Goal: Task Accomplishment & Management: Complete application form

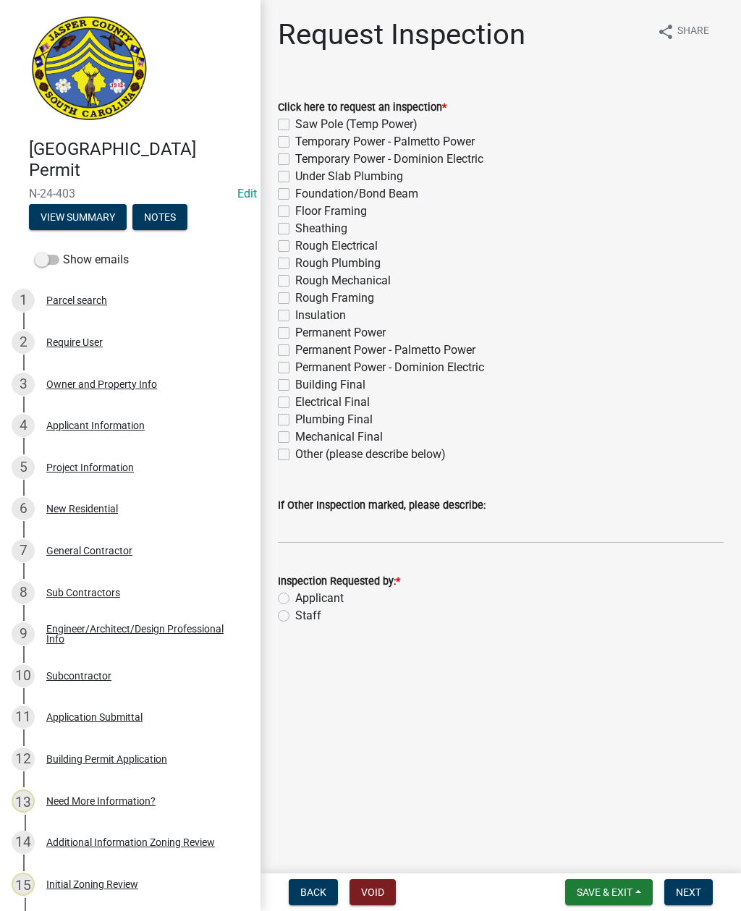
click at [295, 386] on label "Building Final" at bounding box center [330, 384] width 70 height 17
click at [295, 386] on input "Building Final" at bounding box center [299, 380] width 9 height 9
checkbox input "true"
checkbox input "false"
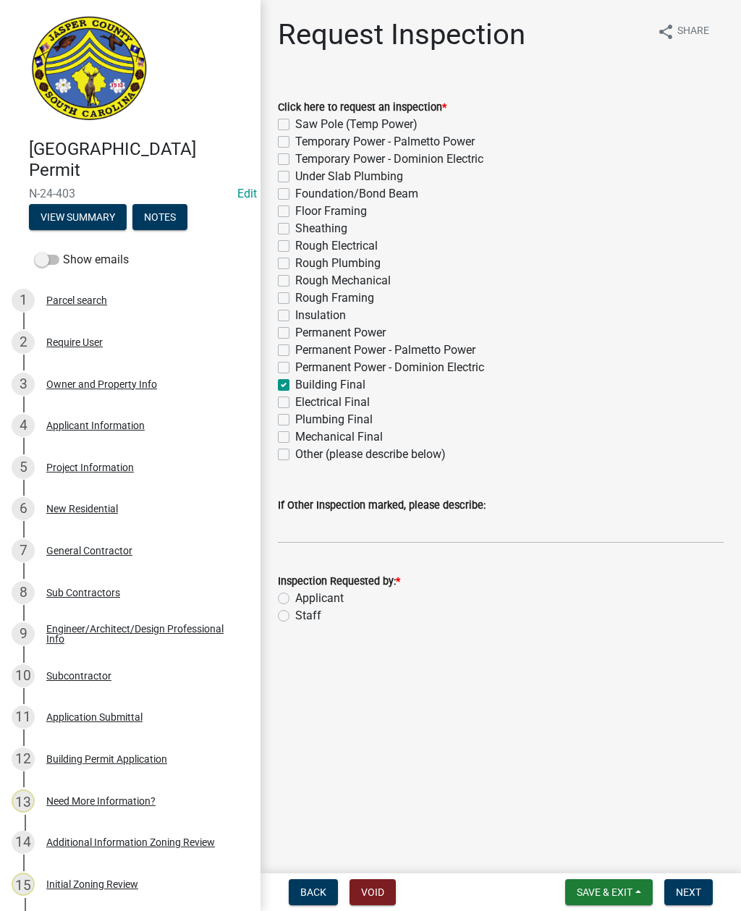
checkbox input "false"
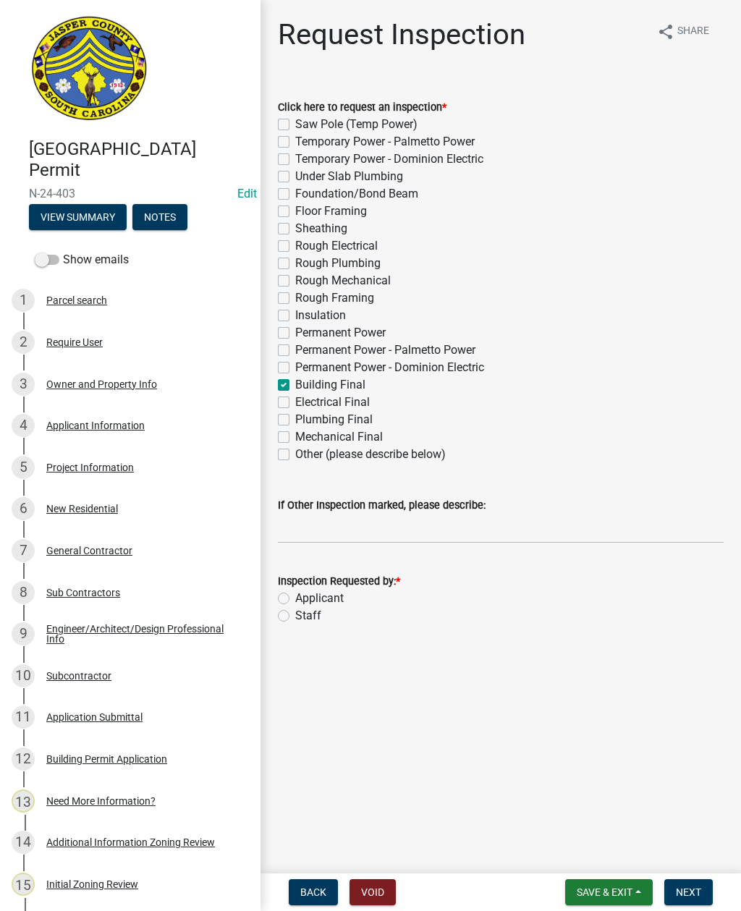
checkbox input "false"
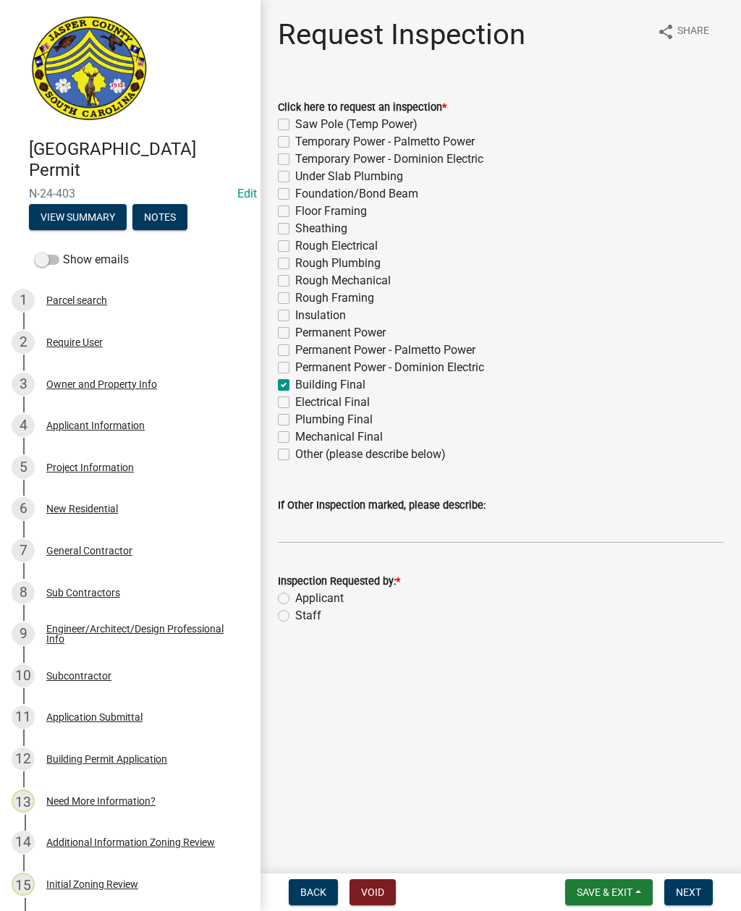
checkbox input "false"
checkbox input "true"
checkbox input "false"
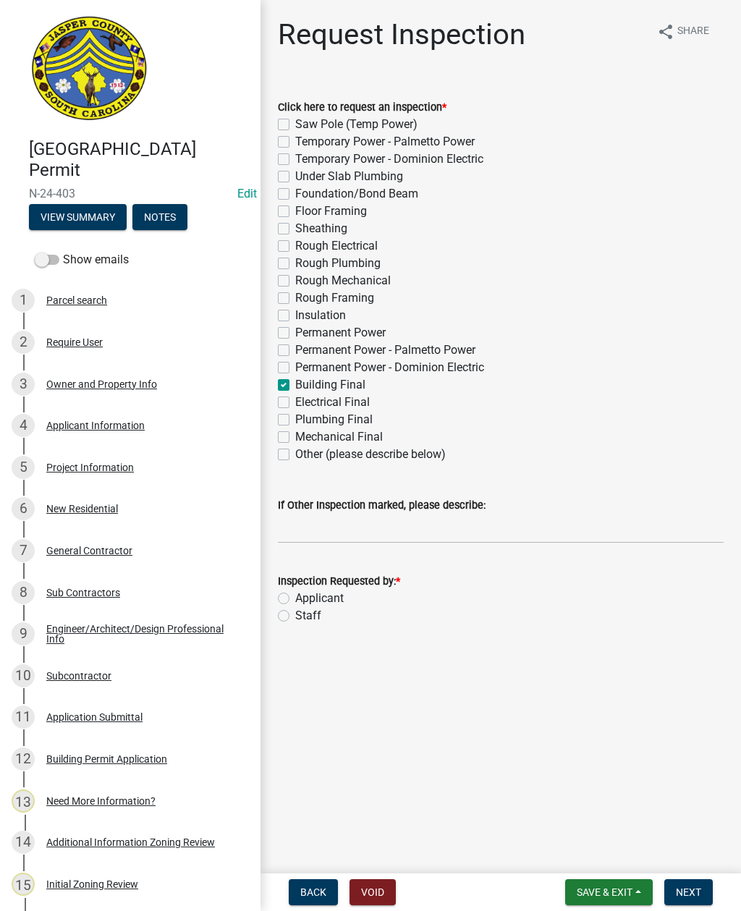
checkbox input "false"
click at [295, 399] on label "Electrical Final" at bounding box center [332, 402] width 75 height 17
click at [295, 399] on input "Electrical Final" at bounding box center [299, 398] width 9 height 9
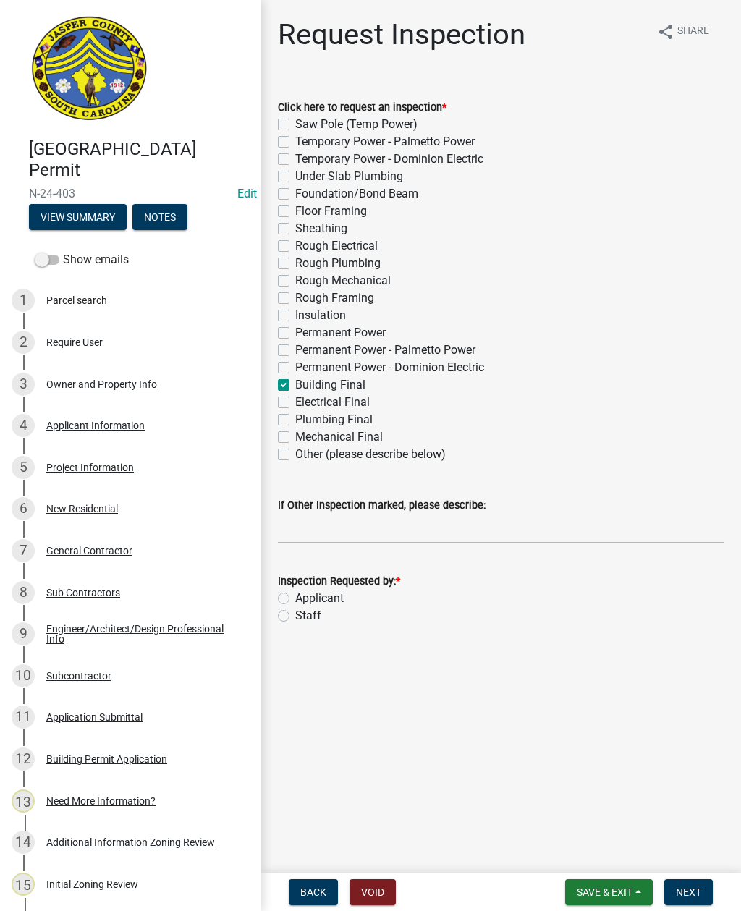
checkbox input "true"
checkbox input "false"
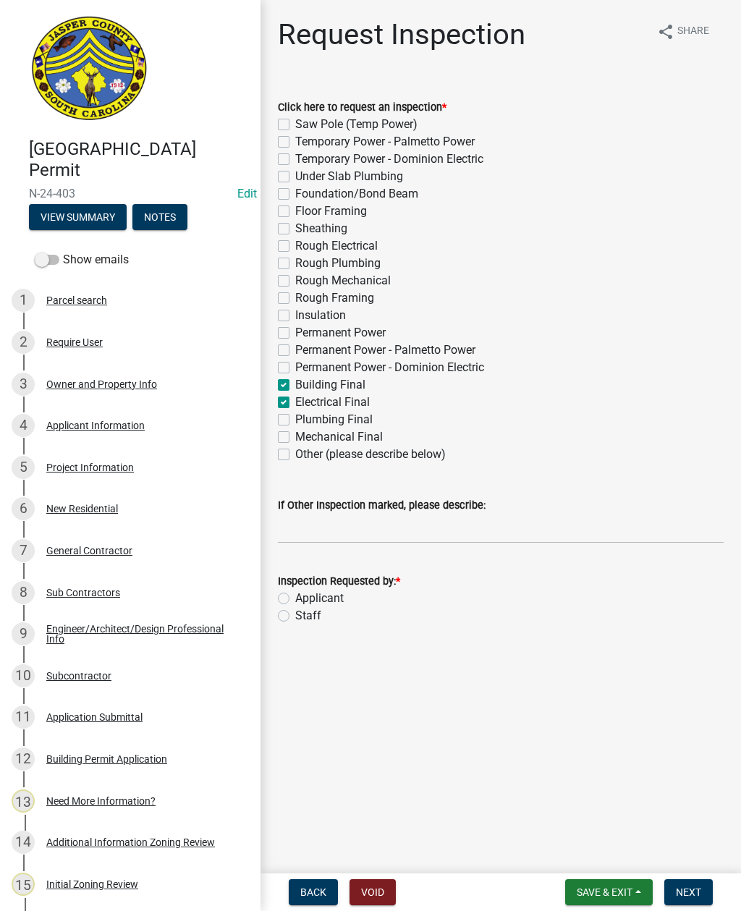
checkbox input "false"
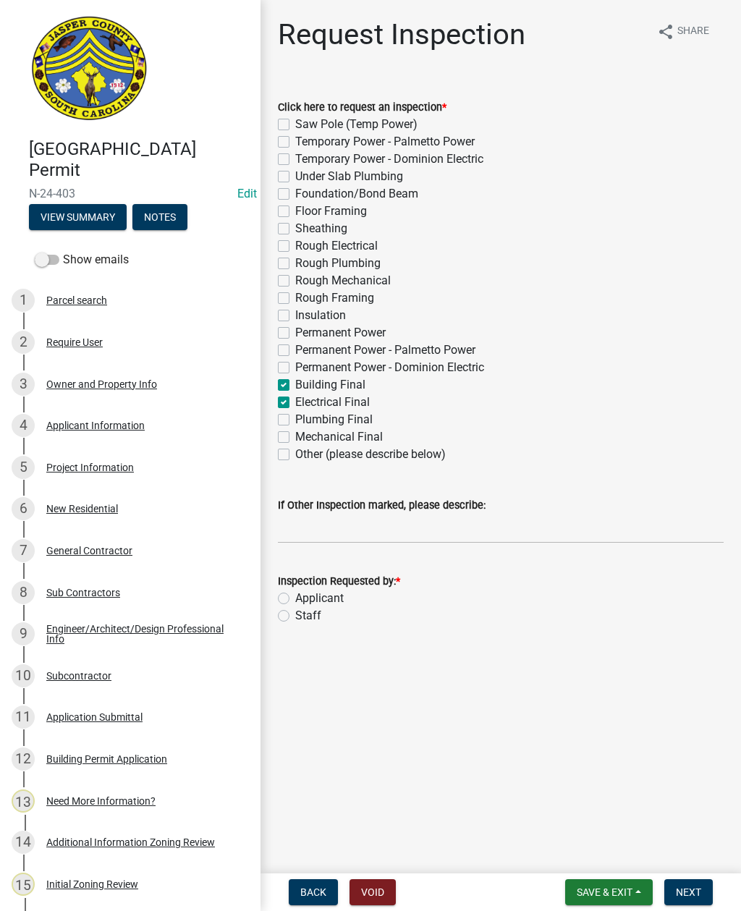
checkbox input "false"
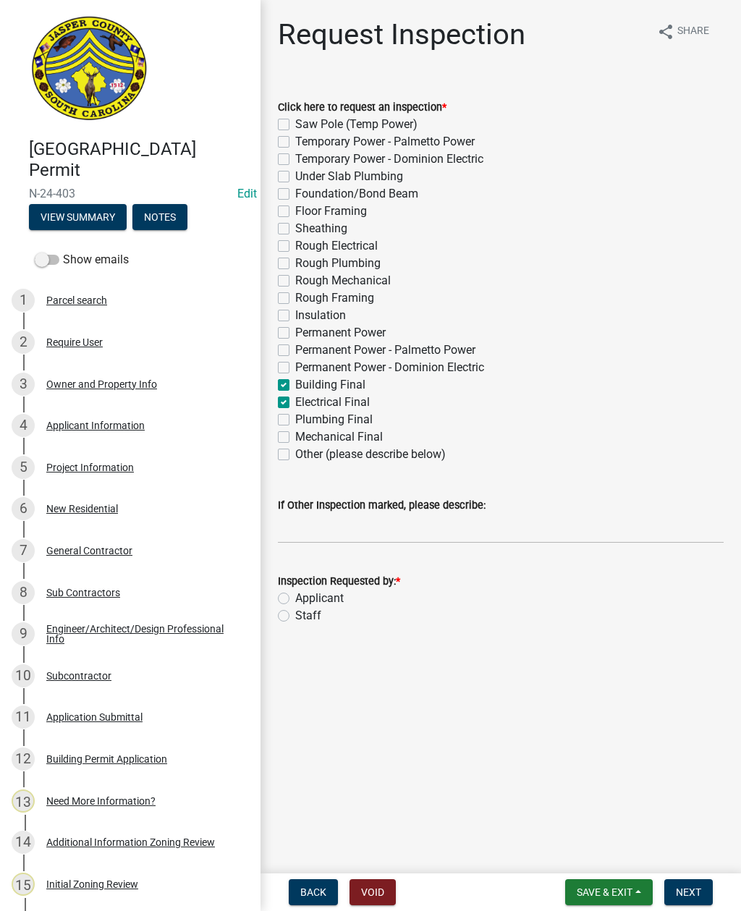
checkbox input "false"
checkbox input "true"
checkbox input "false"
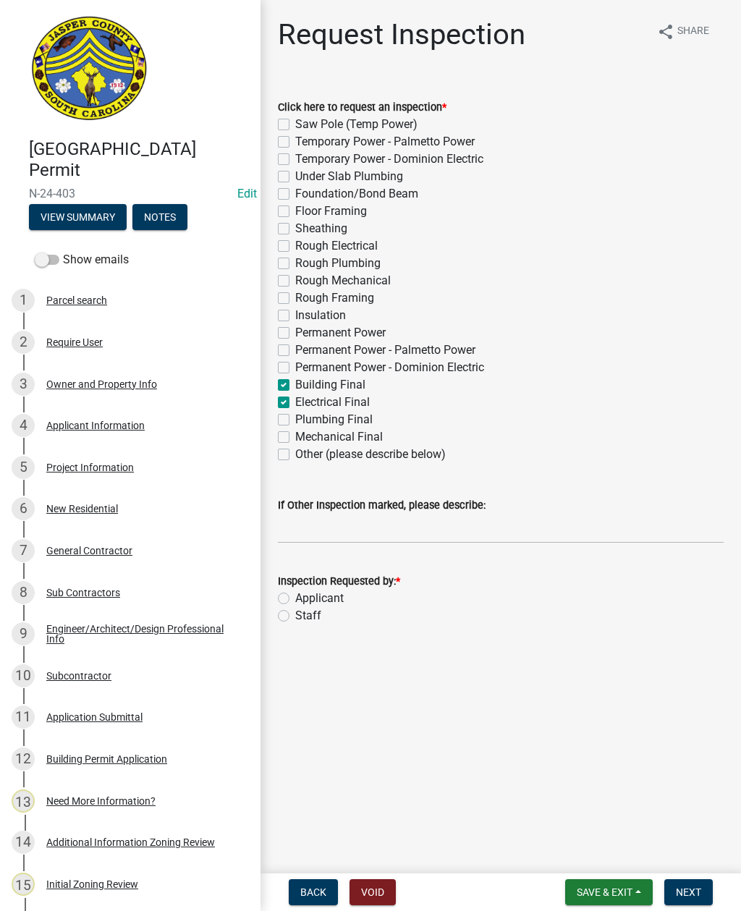
checkbox input "false"
click at [295, 423] on label "Plumbing Final" at bounding box center [333, 419] width 77 height 17
click at [295, 420] on input "Plumbing Final" at bounding box center [299, 415] width 9 height 9
checkbox input "true"
checkbox input "false"
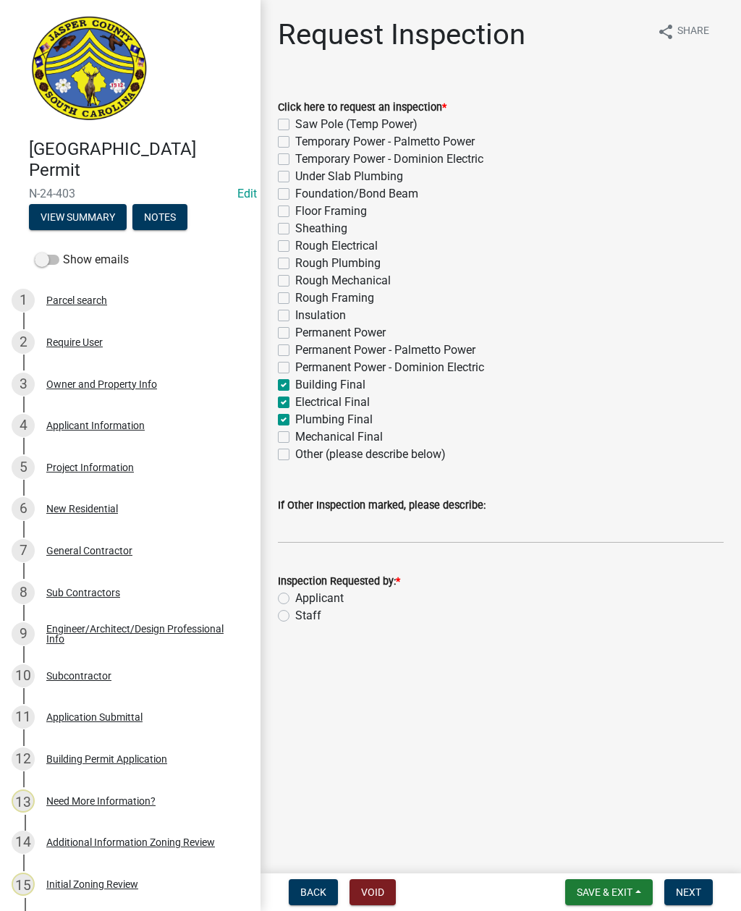
checkbox input "false"
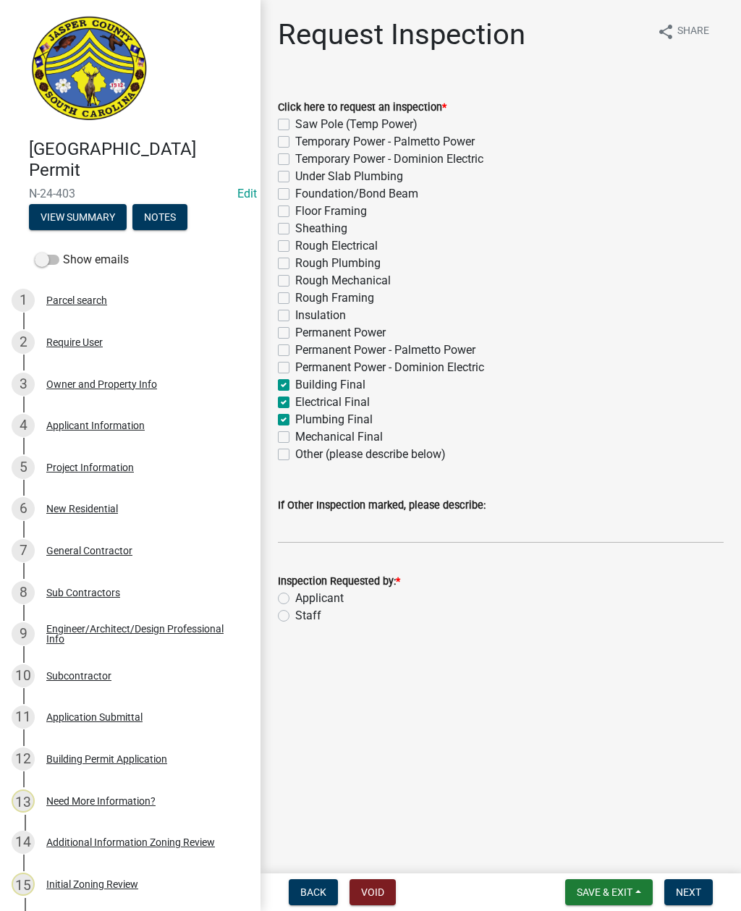
checkbox input "false"
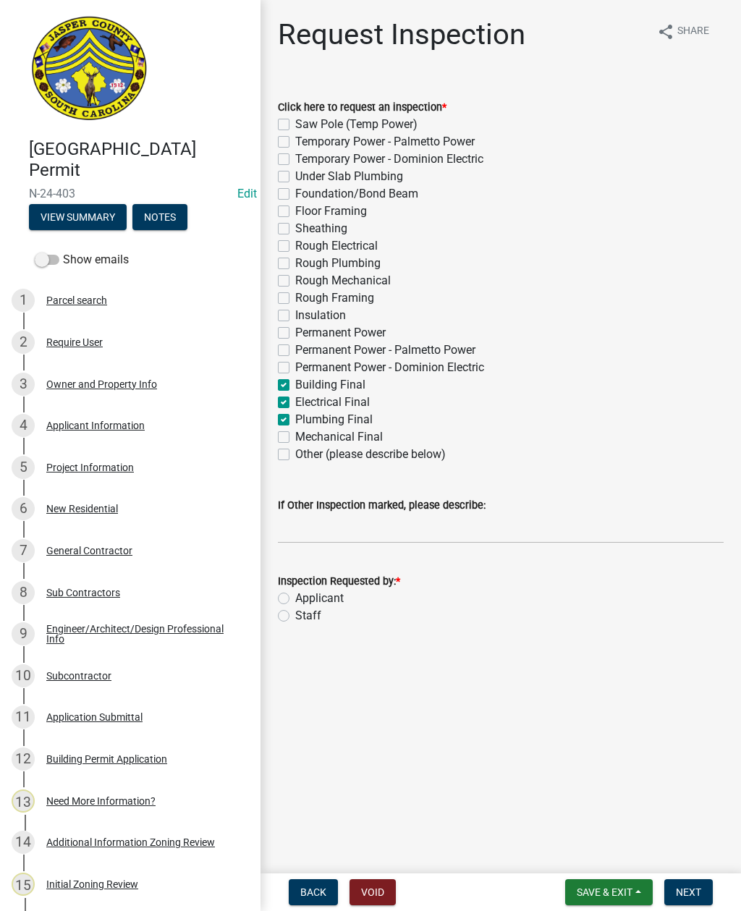
checkbox input "false"
checkbox input "true"
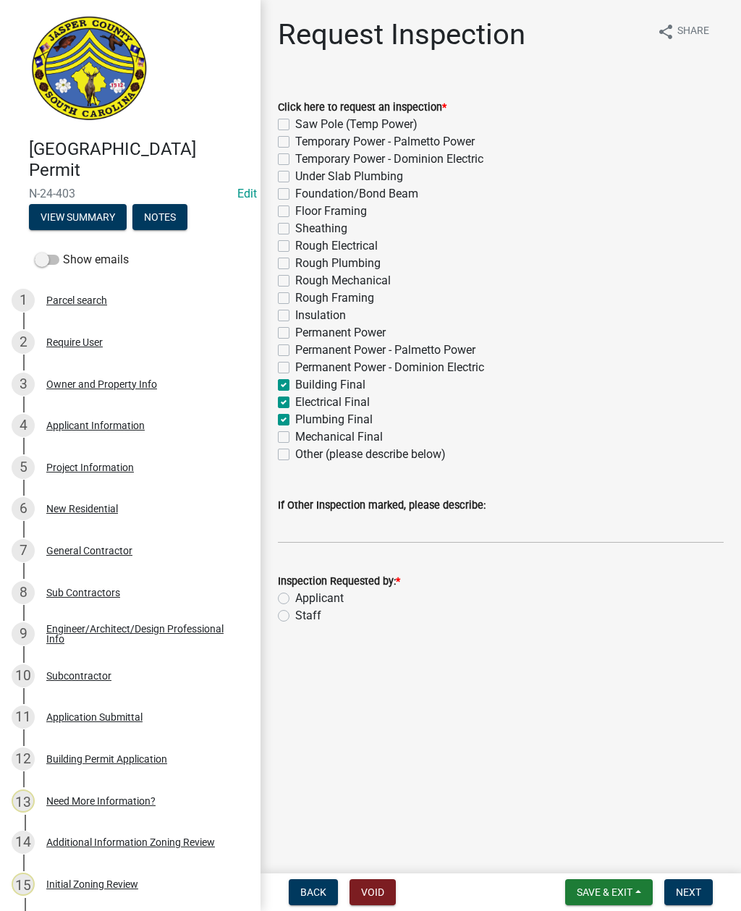
checkbox input "true"
checkbox input "false"
click at [295, 441] on label "Mechanical Final" at bounding box center [339, 436] width 88 height 17
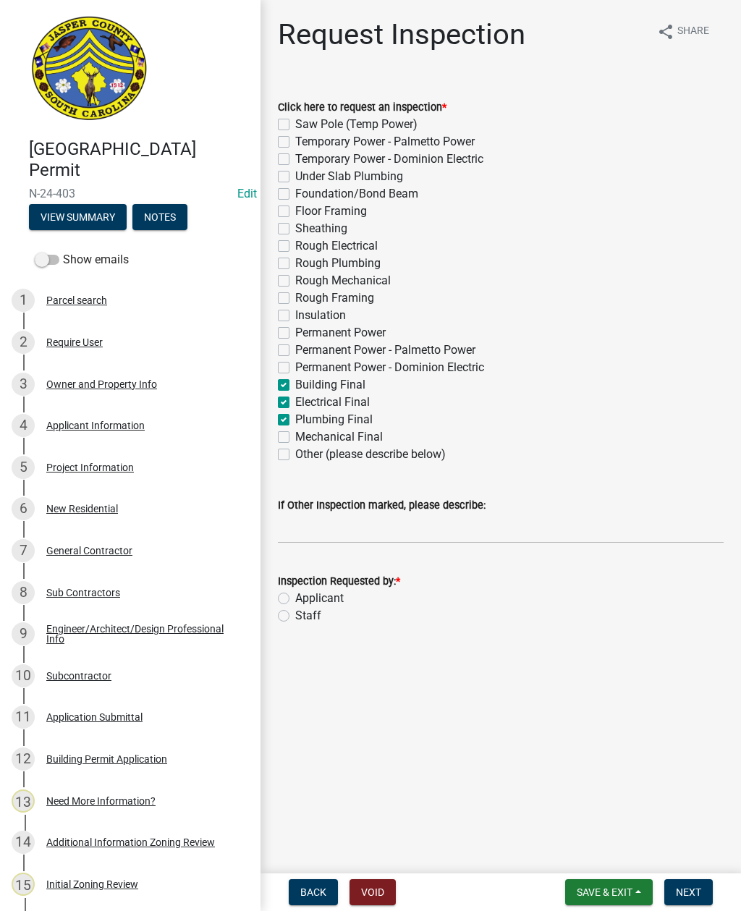
click at [295, 438] on input "Mechanical Final" at bounding box center [299, 432] width 9 height 9
checkbox input "true"
checkbox input "false"
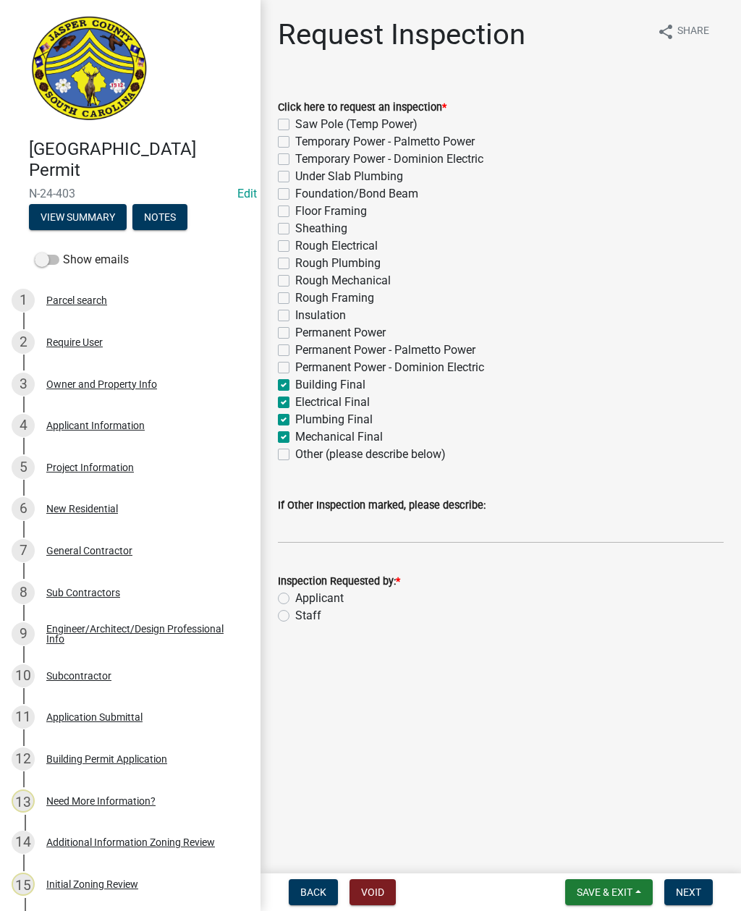
checkbox input "false"
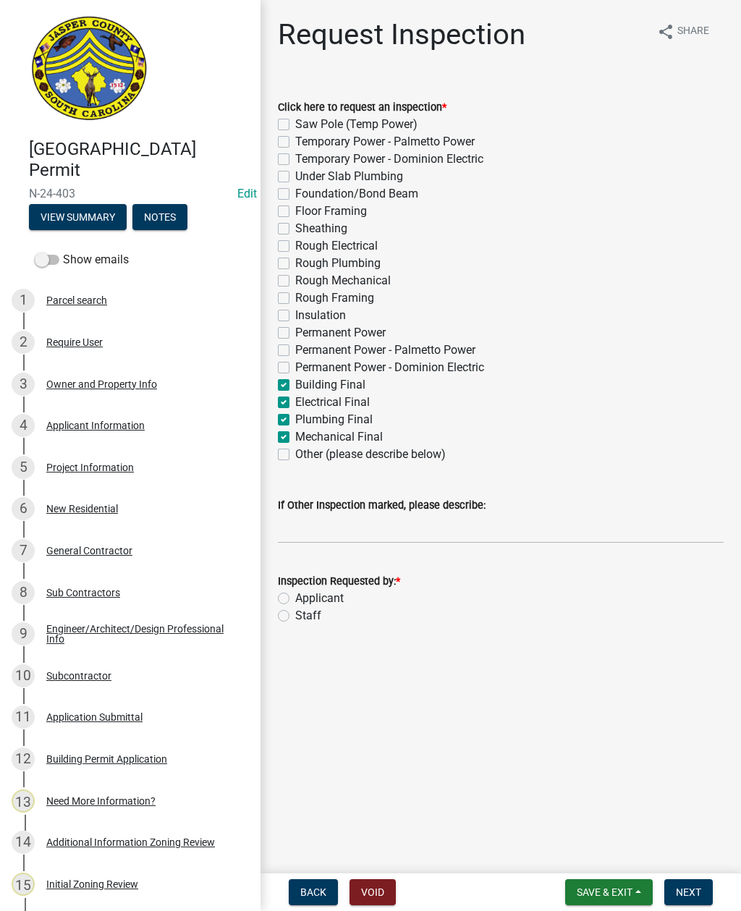
checkbox input "false"
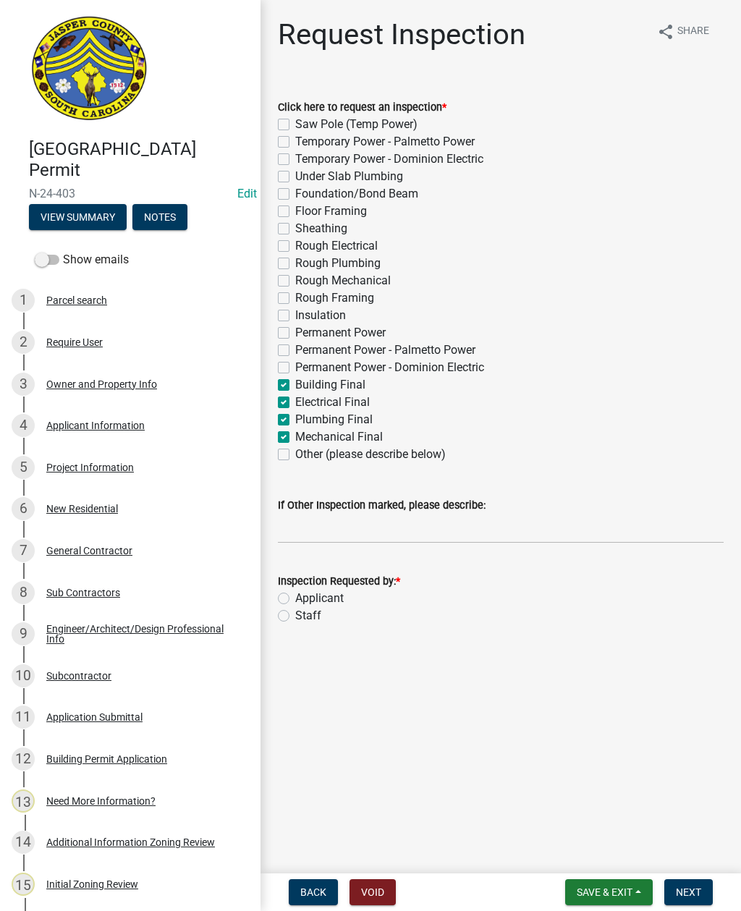
checkbox input "false"
checkbox input "true"
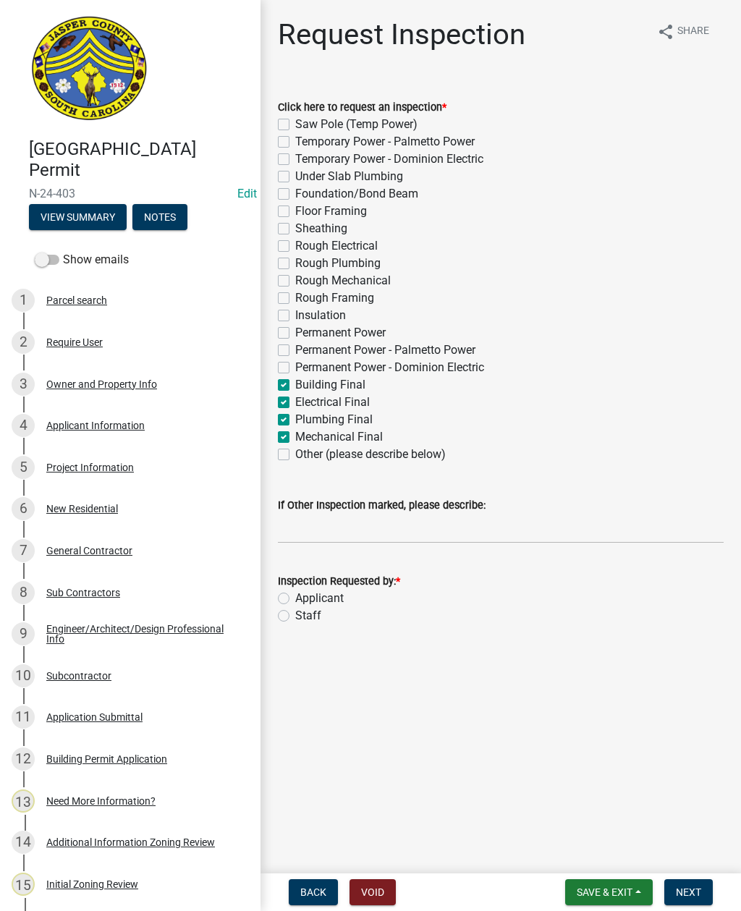
checkbox input "true"
checkbox input "false"
click at [346, 530] on input "If Other Inspection marked, please describe:" at bounding box center [501, 529] width 446 height 30
type input "Do not add to schedule"
click at [295, 614] on label "Staff" at bounding box center [308, 615] width 26 height 17
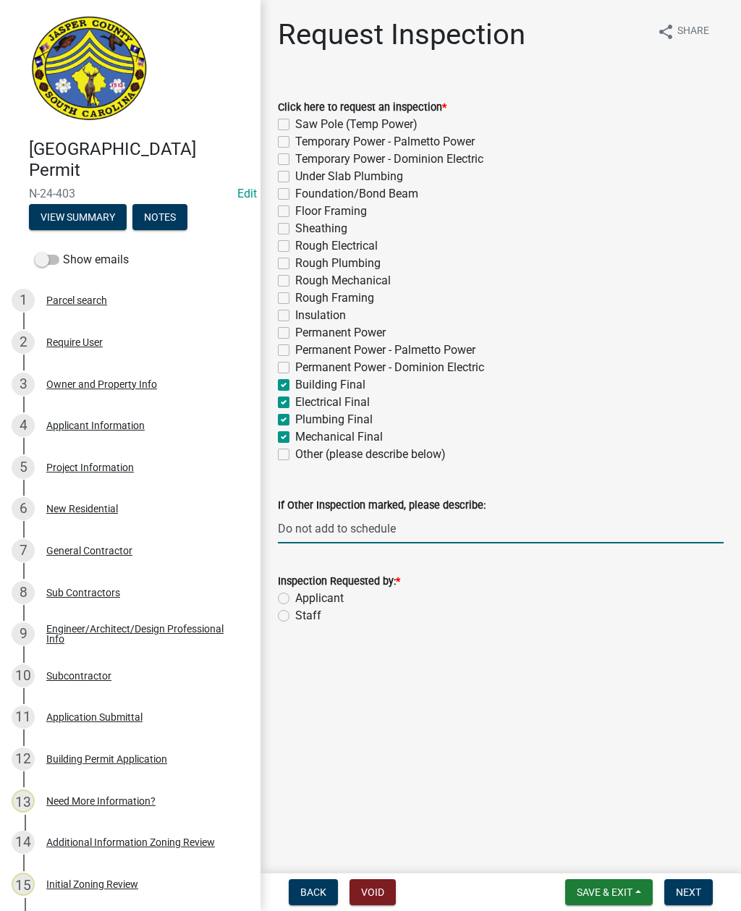
click at [295, 614] on input "Staff" at bounding box center [299, 611] width 9 height 9
radio input "true"
click at [679, 890] on span "Next" at bounding box center [688, 892] width 25 height 12
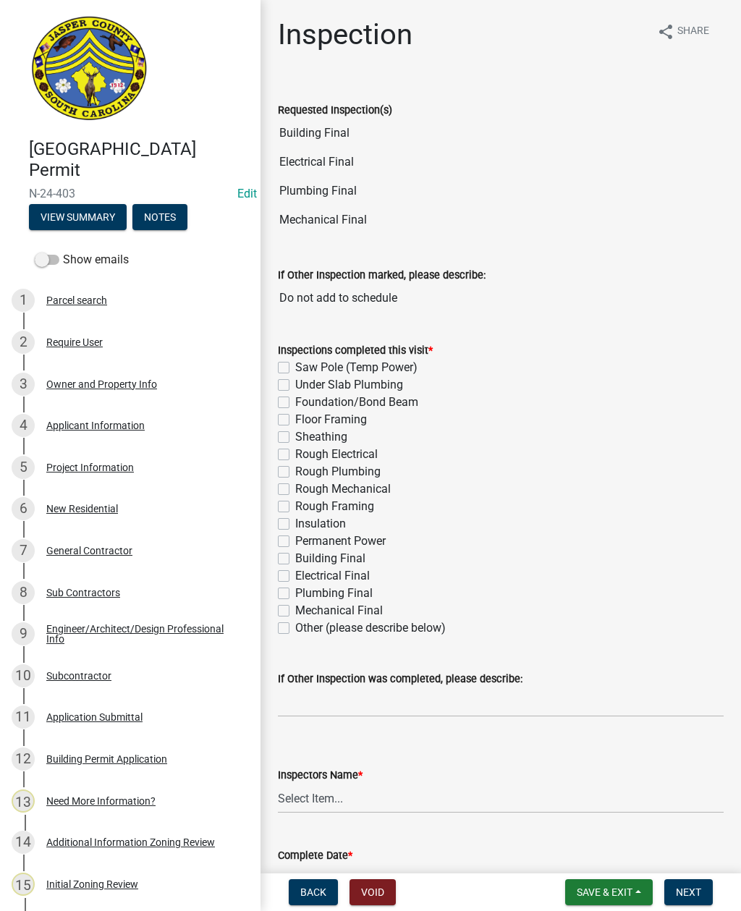
click at [295, 555] on label "Building Final" at bounding box center [330, 558] width 70 height 17
click at [295, 555] on input "Building Final" at bounding box center [299, 554] width 9 height 9
checkbox input "true"
checkbox input "false"
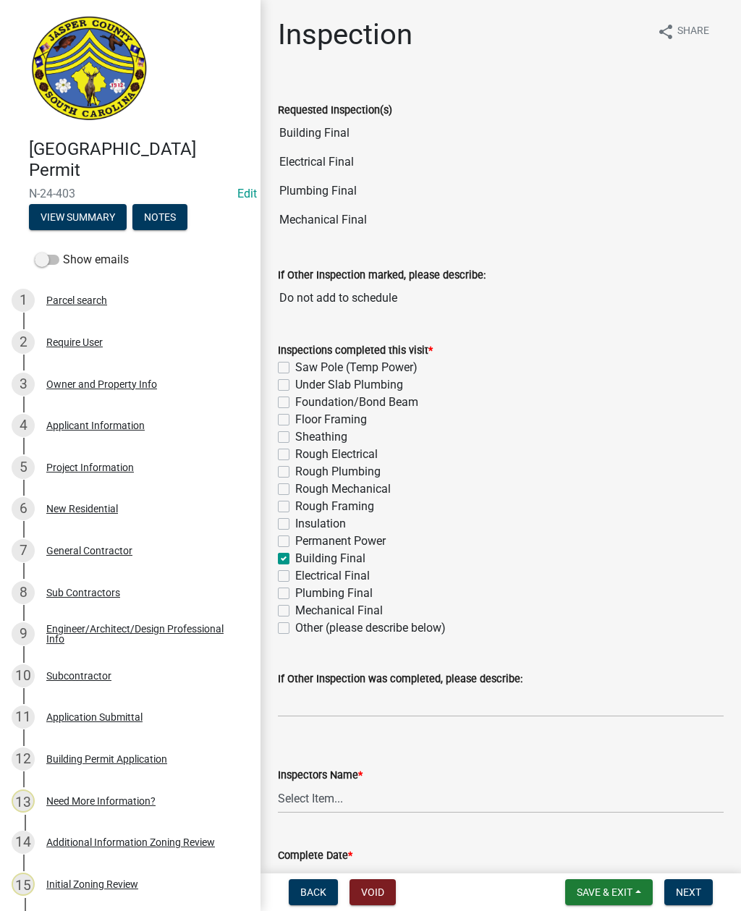
checkbox input "false"
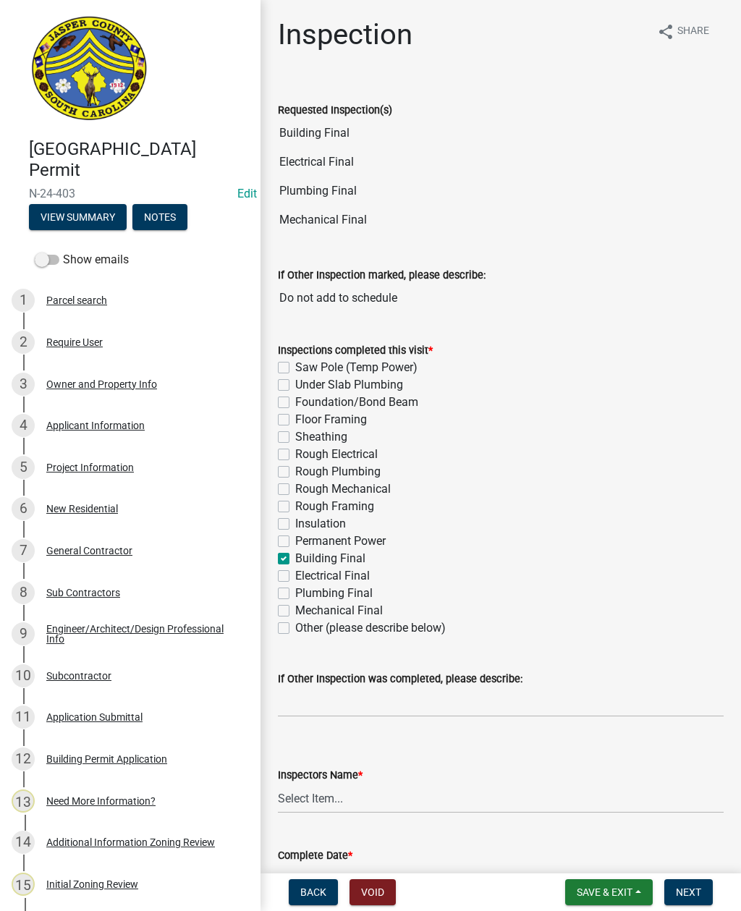
checkbox input "false"
checkbox input "true"
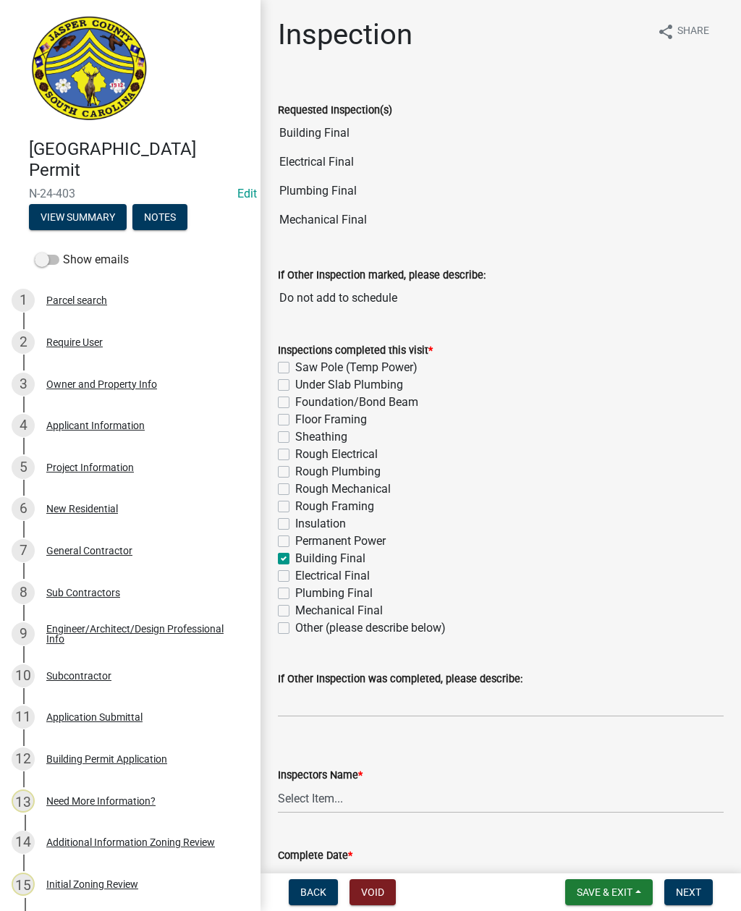
checkbox input "false"
click at [295, 574] on label "Electrical Final" at bounding box center [332, 575] width 75 height 17
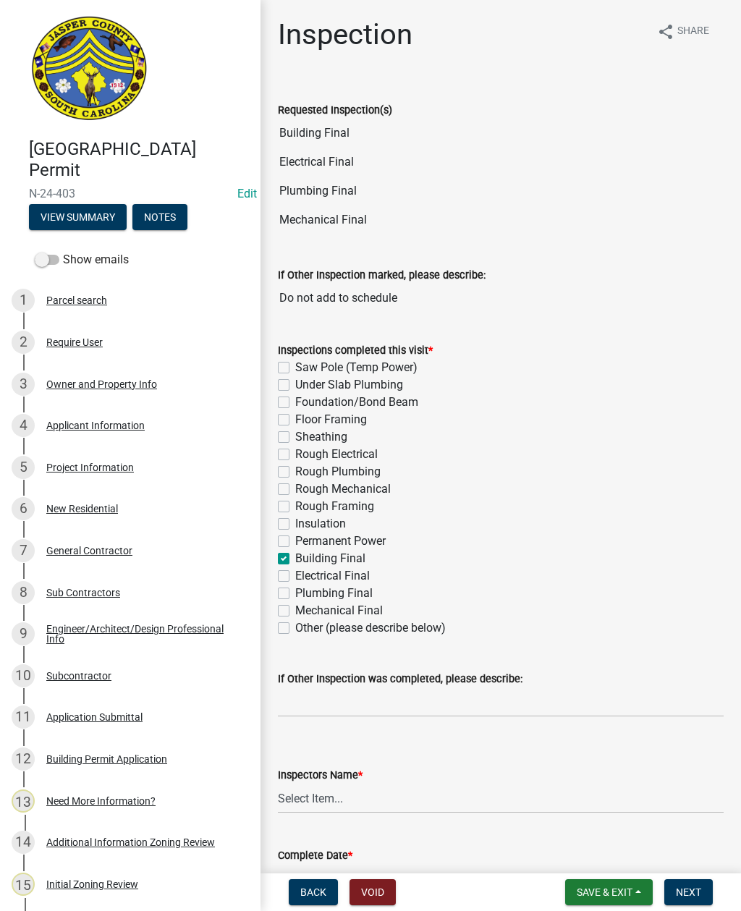
click at [295, 574] on input "Electrical Final" at bounding box center [299, 571] width 9 height 9
checkbox input "true"
checkbox input "false"
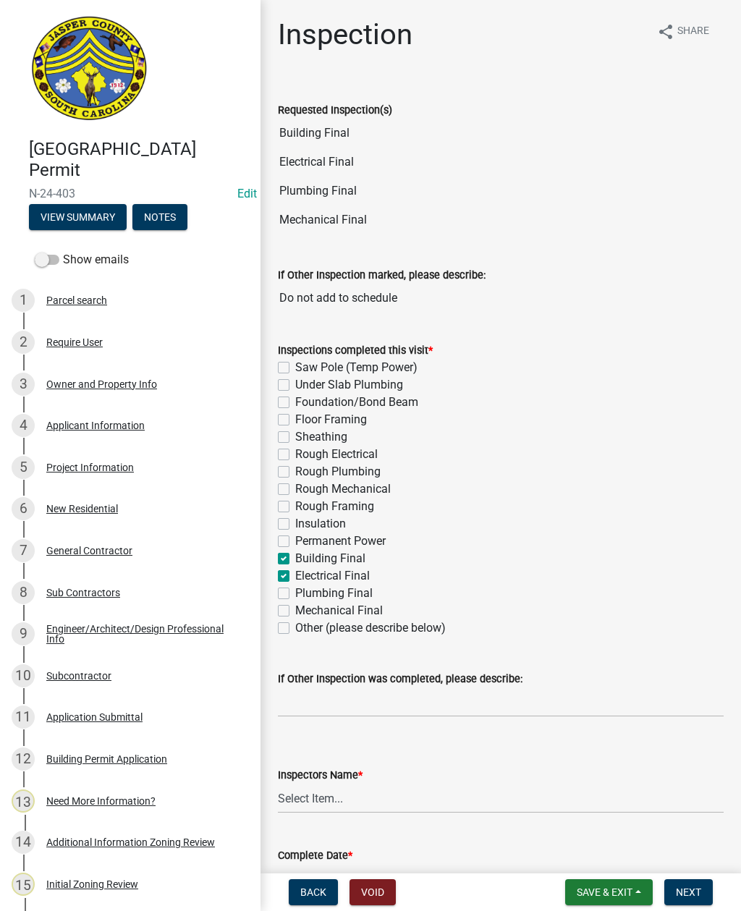
checkbox input "false"
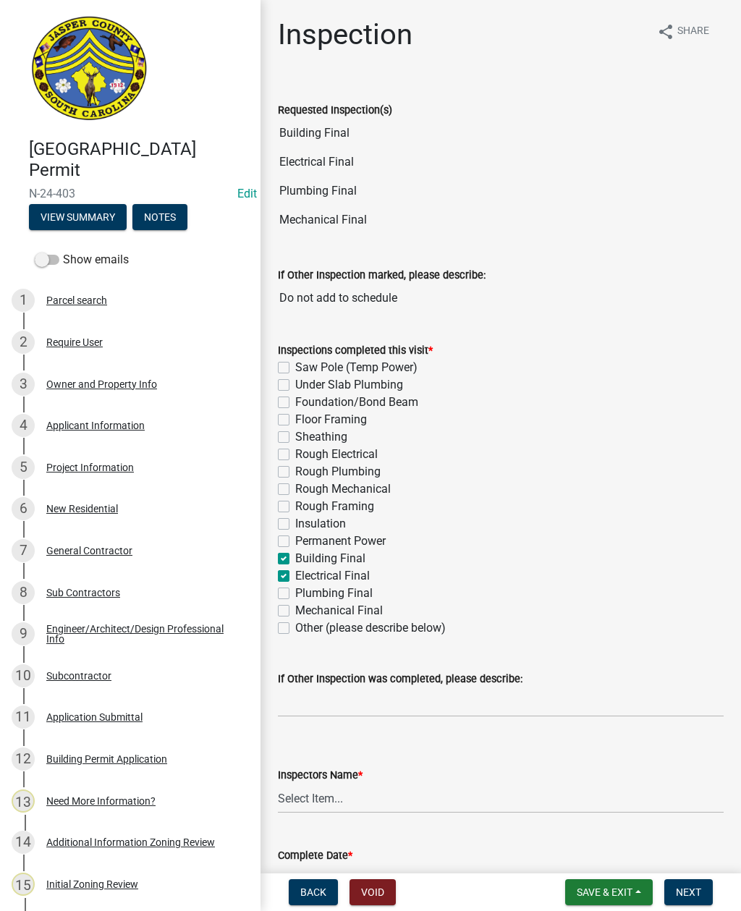
checkbox input "false"
checkbox input "true"
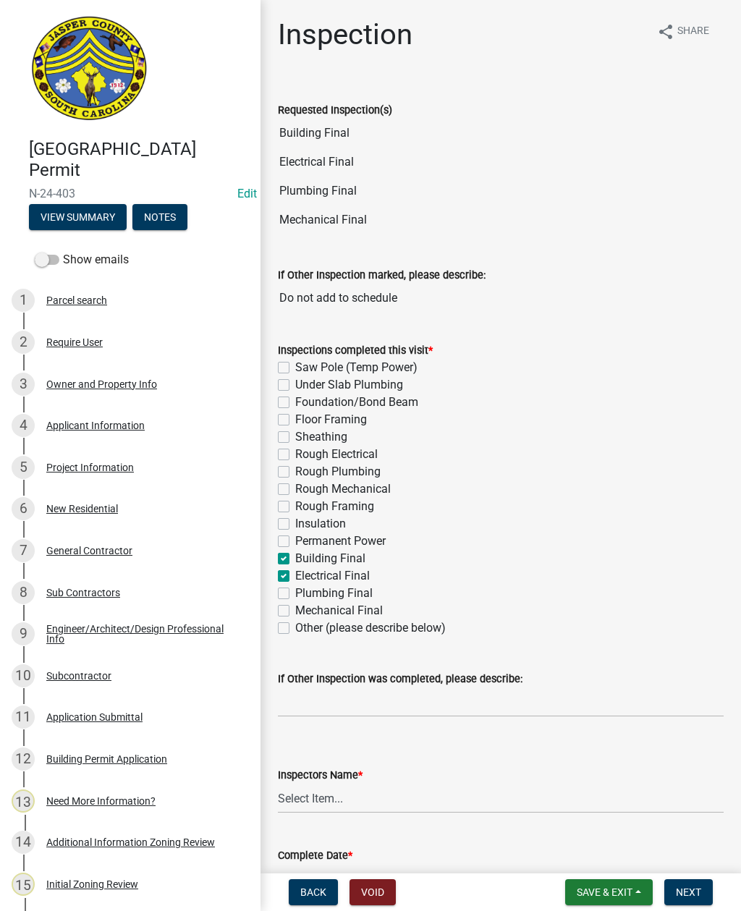
checkbox input "false"
click at [295, 590] on label "Plumbing Final" at bounding box center [333, 593] width 77 height 17
click at [295, 590] on input "Plumbing Final" at bounding box center [299, 589] width 9 height 9
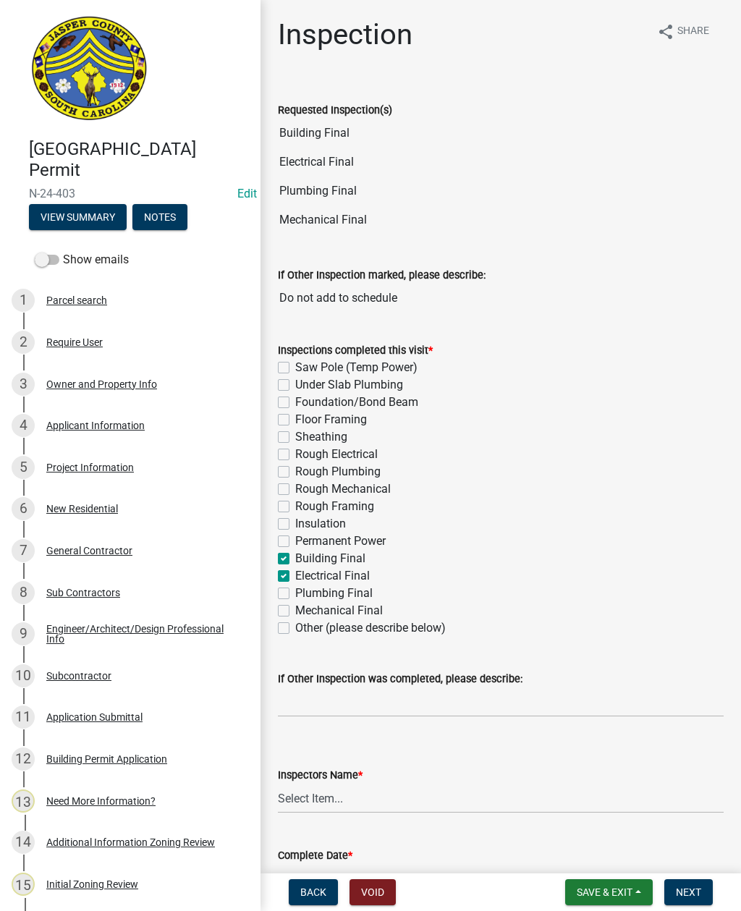
checkbox input "true"
checkbox input "false"
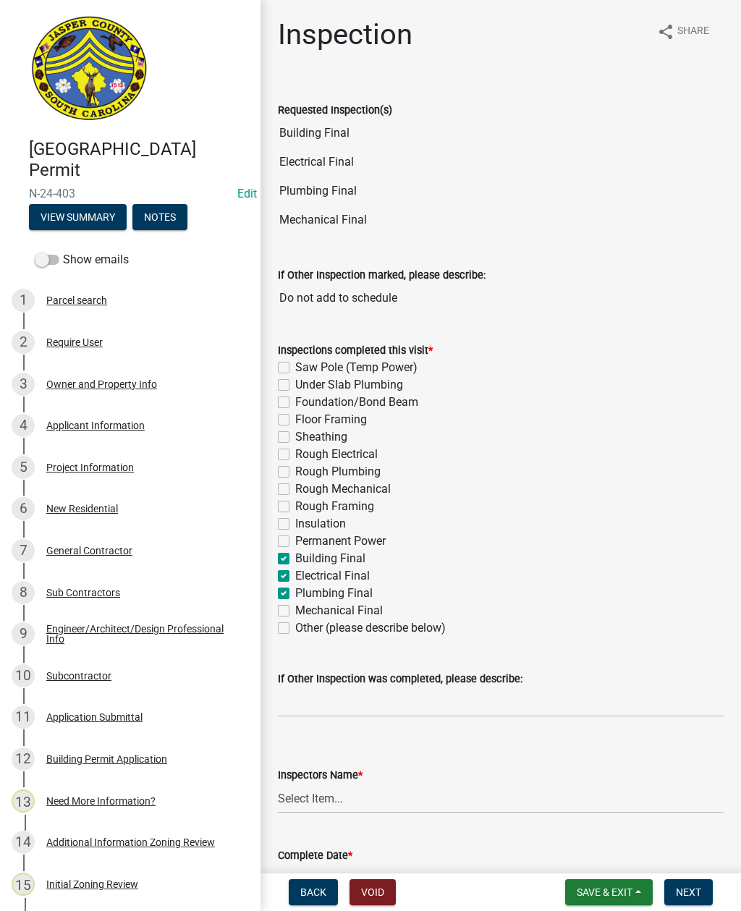
checkbox input "false"
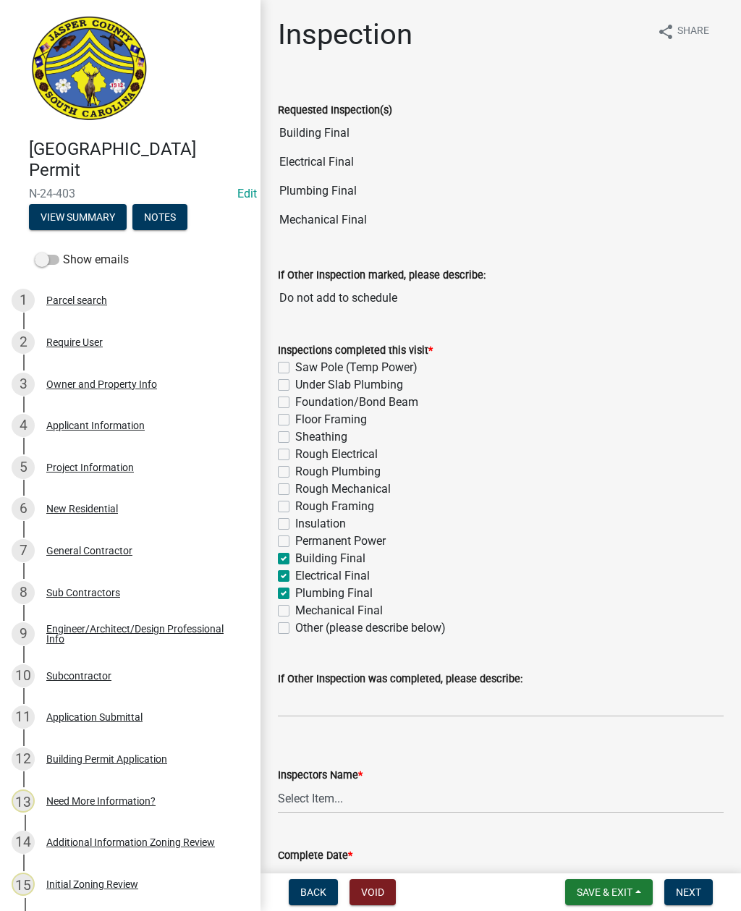
checkbox input "false"
checkbox input "true"
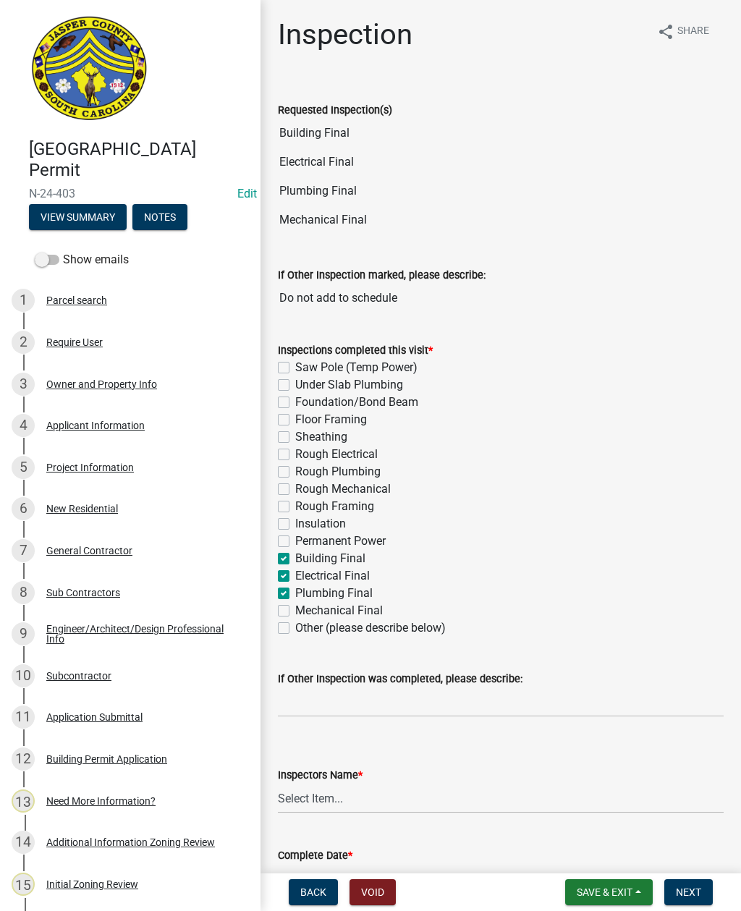
checkbox input "false"
click at [295, 611] on label "Mechanical Final" at bounding box center [339, 610] width 88 height 17
click at [295, 611] on input "Mechanical Final" at bounding box center [299, 606] width 9 height 9
checkbox input "true"
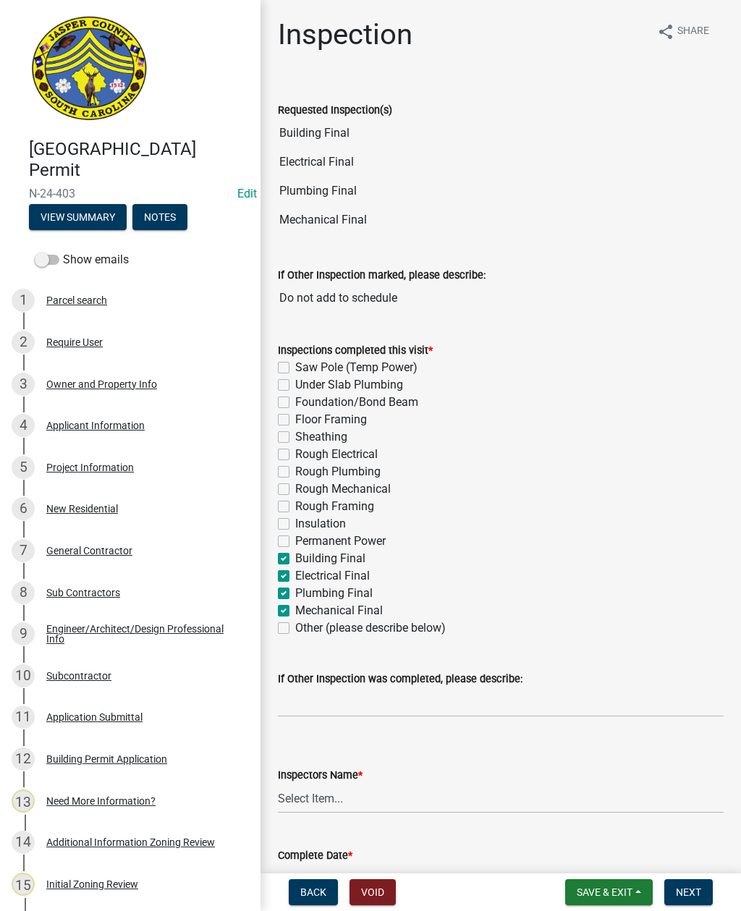
checkbox input "false"
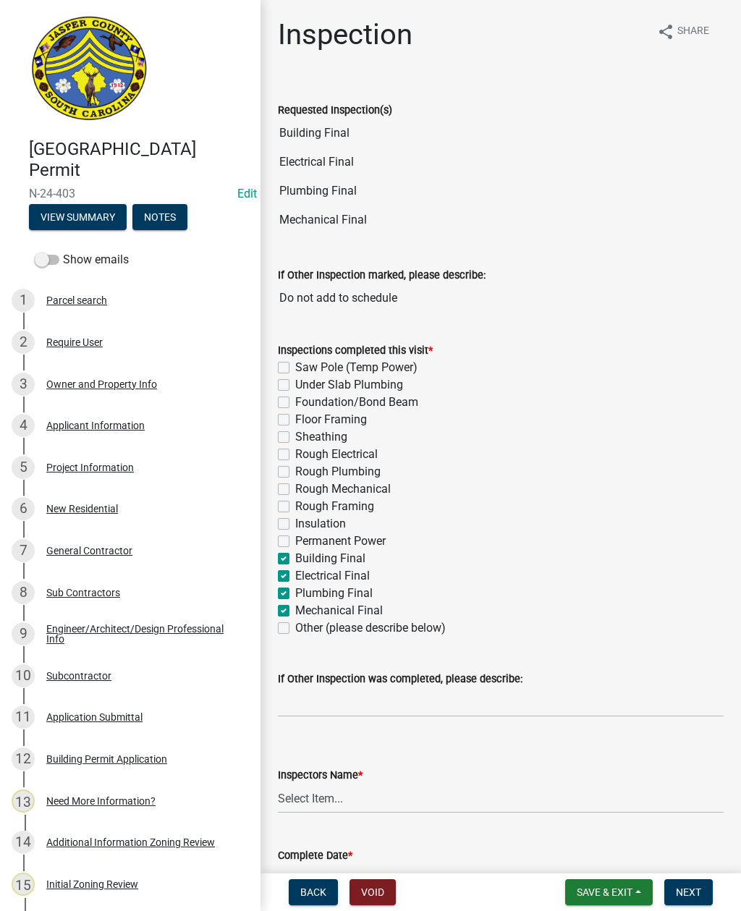
checkbox input "false"
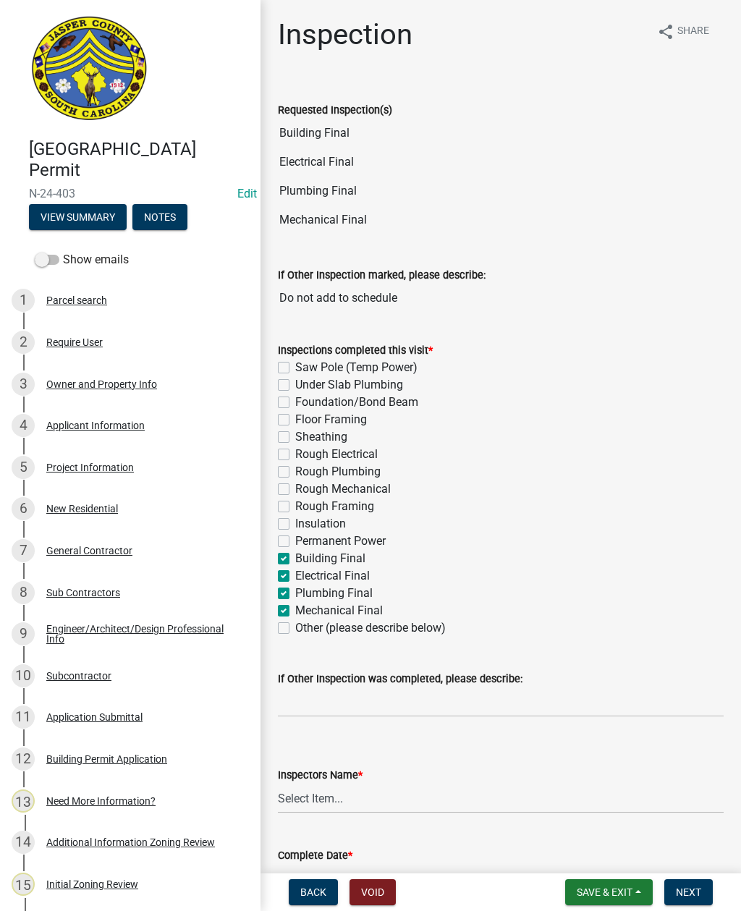
checkbox input "false"
checkbox input "true"
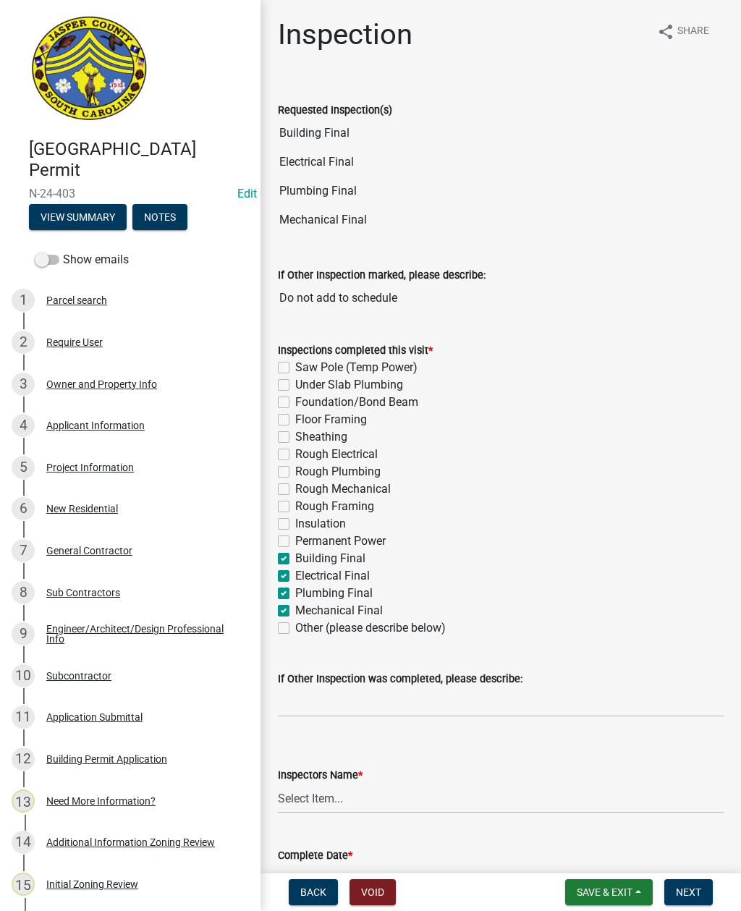
checkbox input "false"
click at [395, 797] on select "Select Item... [EMAIL_ADDRESS][DOMAIN_NAME] ([PERSON_NAME] ) rcampbell ([PERSON…" at bounding box center [501, 799] width 446 height 30
select select "2d9ba1e5-2fdd-4b15-98d0-073dcbeb5880"
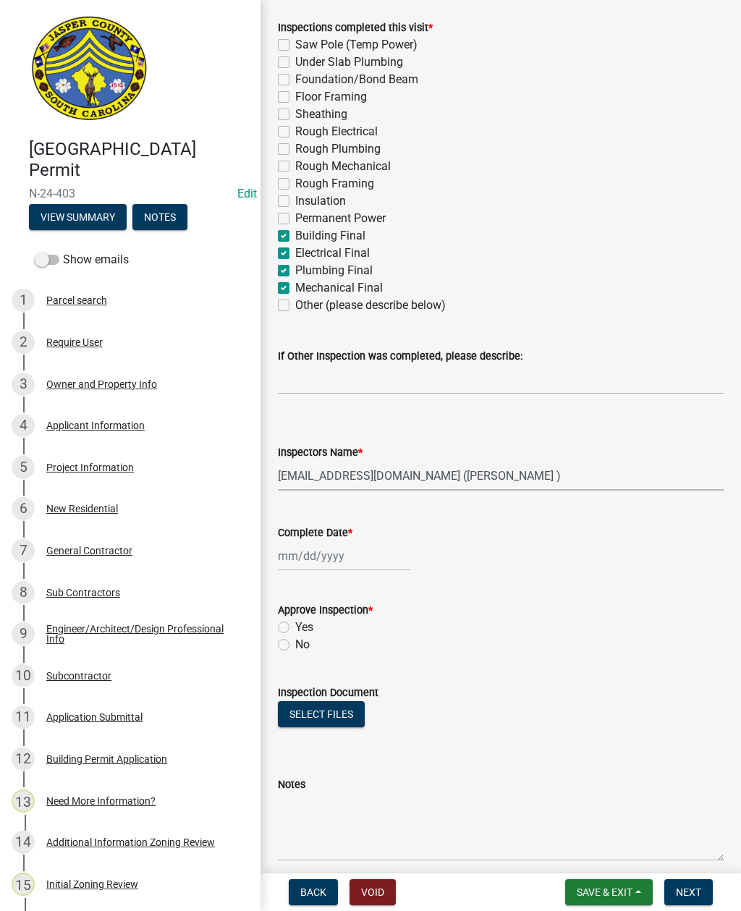
scroll to position [325, 0]
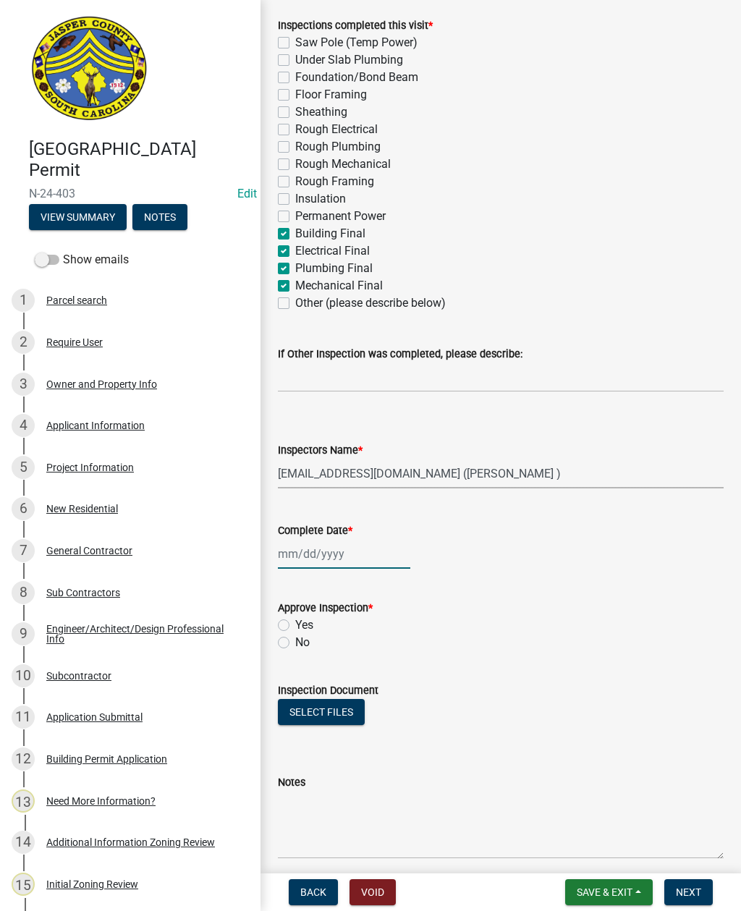
click at [329, 551] on div at bounding box center [344, 554] width 132 height 30
select select "8"
select select "2025"
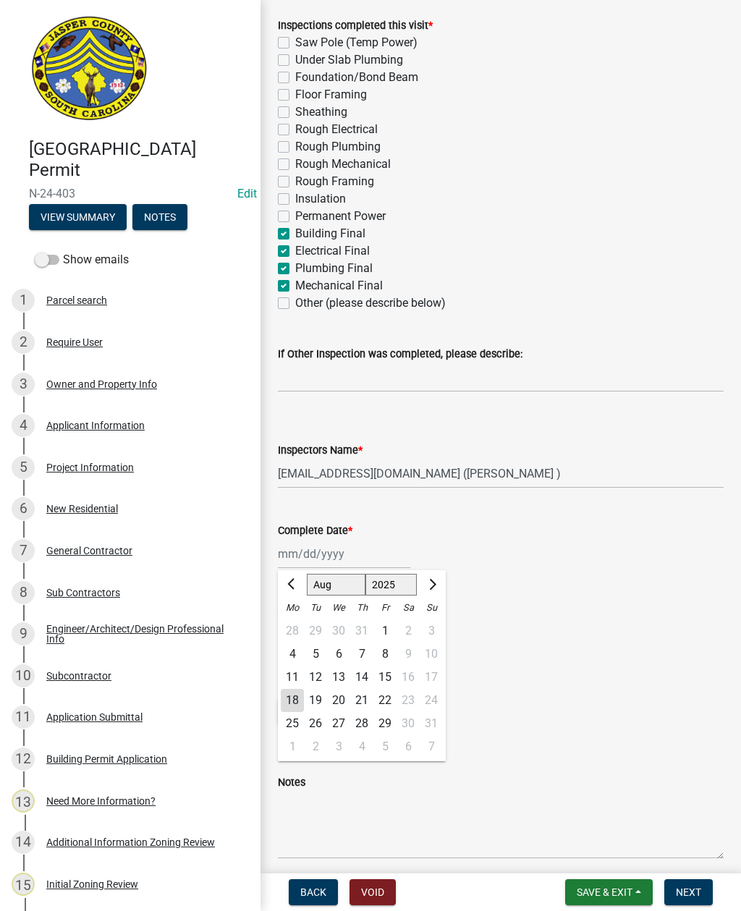
click at [293, 697] on div "18" at bounding box center [292, 700] width 23 height 23
type input "[DATE]"
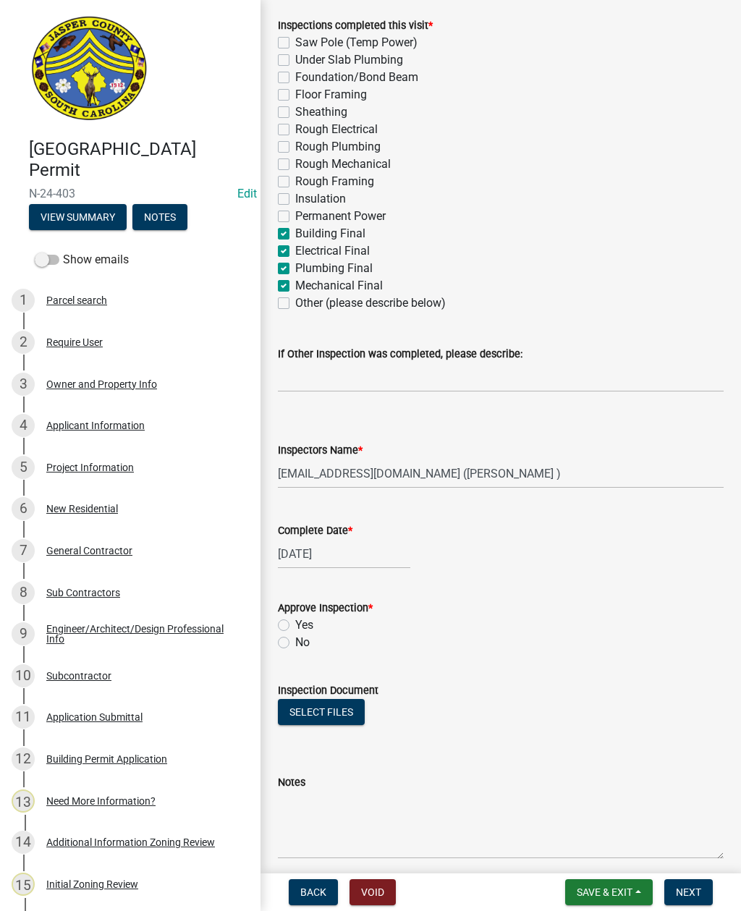
click at [295, 627] on label "Yes" at bounding box center [304, 624] width 18 height 17
click at [295, 626] on input "Yes" at bounding box center [299, 620] width 9 height 9
radio input "true"
click at [324, 710] on button "Select files" at bounding box center [321, 712] width 87 height 26
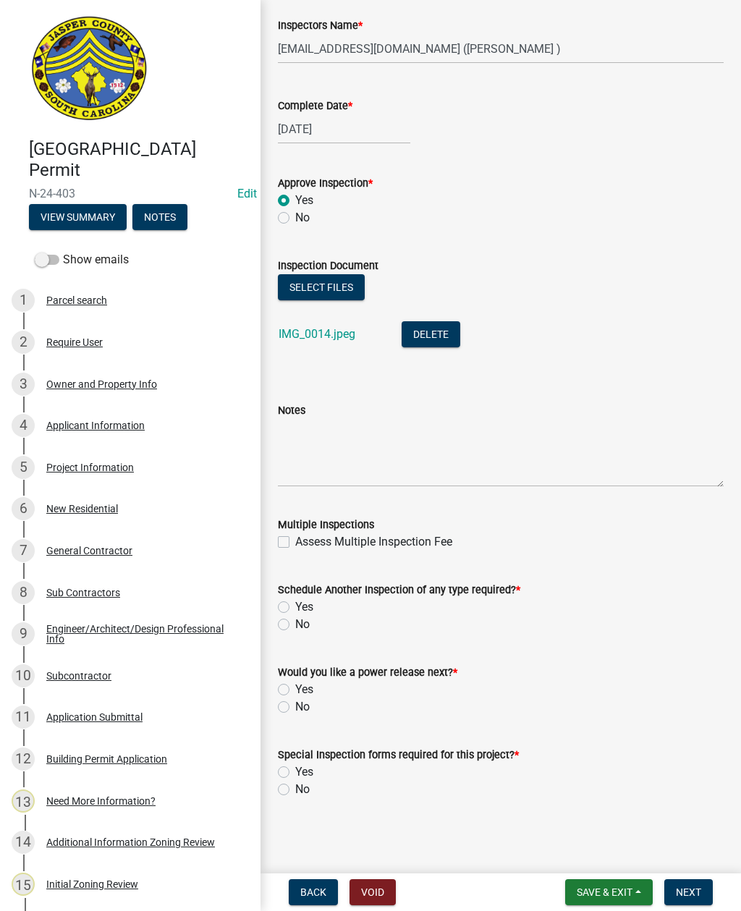
scroll to position [750, 0]
click at [295, 627] on label "No" at bounding box center [302, 624] width 14 height 17
click at [295, 625] on input "No" at bounding box center [299, 620] width 9 height 9
radio input "true"
click at [295, 706] on label "No" at bounding box center [302, 706] width 14 height 17
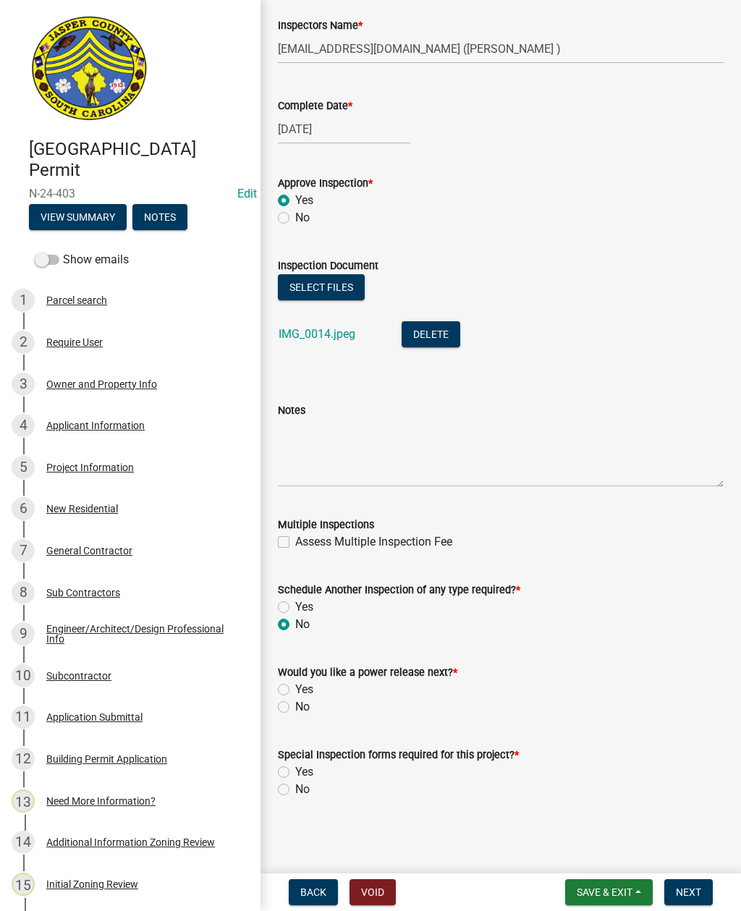
click at [295, 706] on input "No" at bounding box center [299, 702] width 9 height 9
radio input "true"
click at [295, 792] on label "No" at bounding box center [302, 789] width 14 height 17
click at [295, 790] on input "No" at bounding box center [299, 785] width 9 height 9
radio input "true"
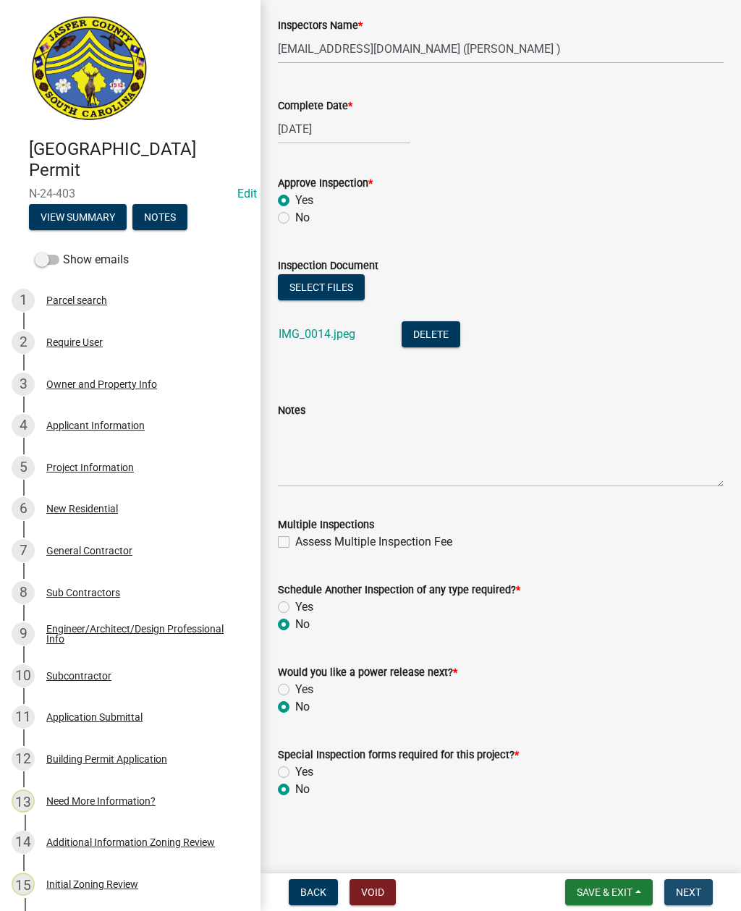
click at [684, 888] on span "Next" at bounding box center [688, 892] width 25 height 12
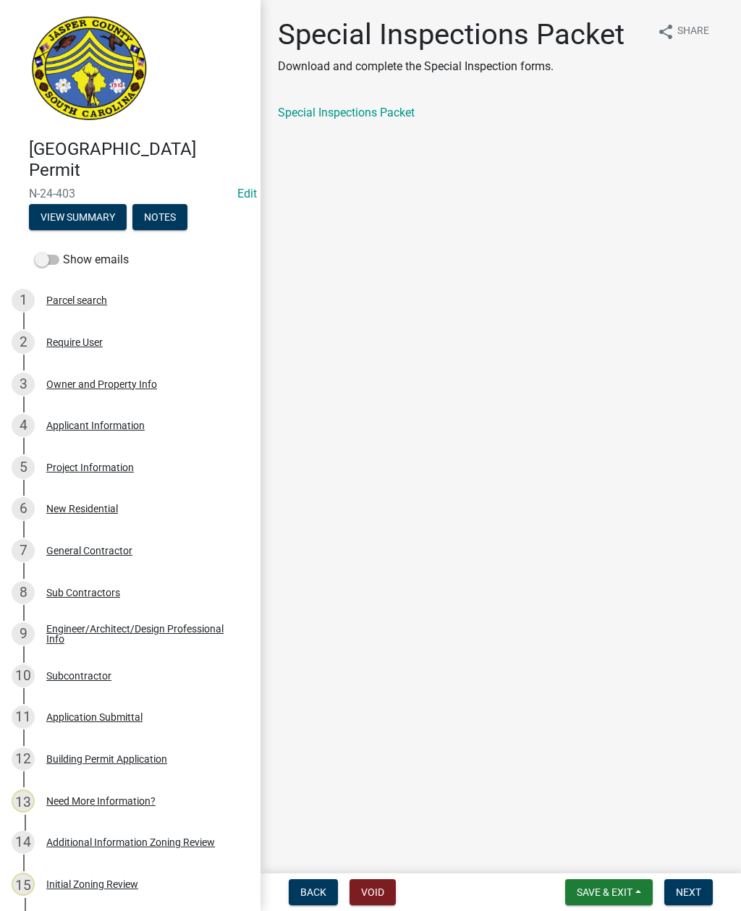
click at [674, 891] on button "Next" at bounding box center [688, 892] width 48 height 26
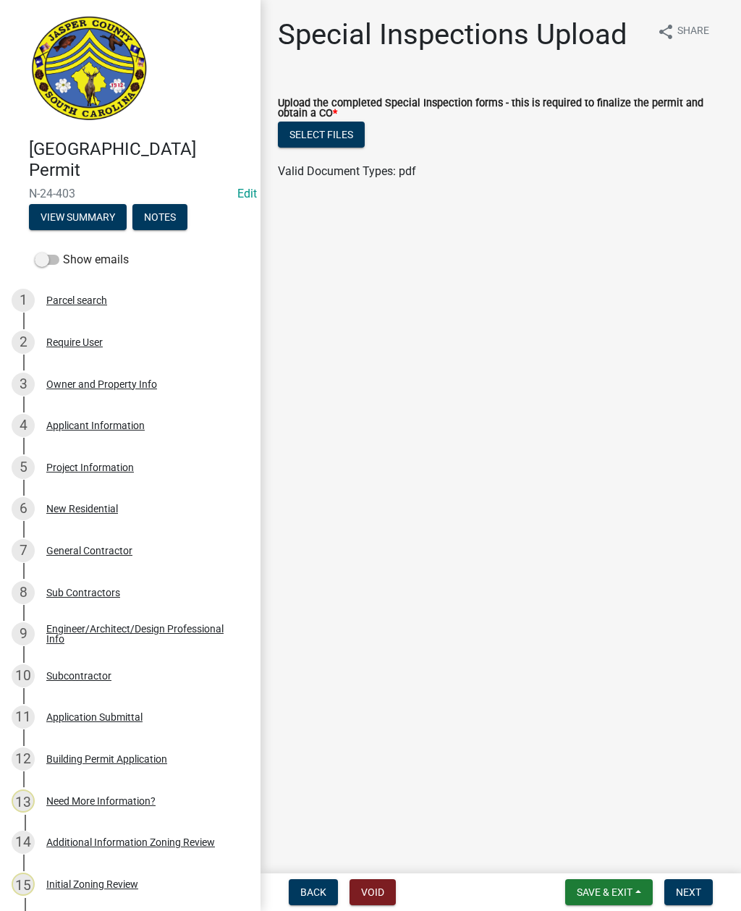
click at [320, 136] on button "Select files" at bounding box center [321, 135] width 87 height 26
click at [679, 896] on span "Next" at bounding box center [688, 892] width 25 height 12
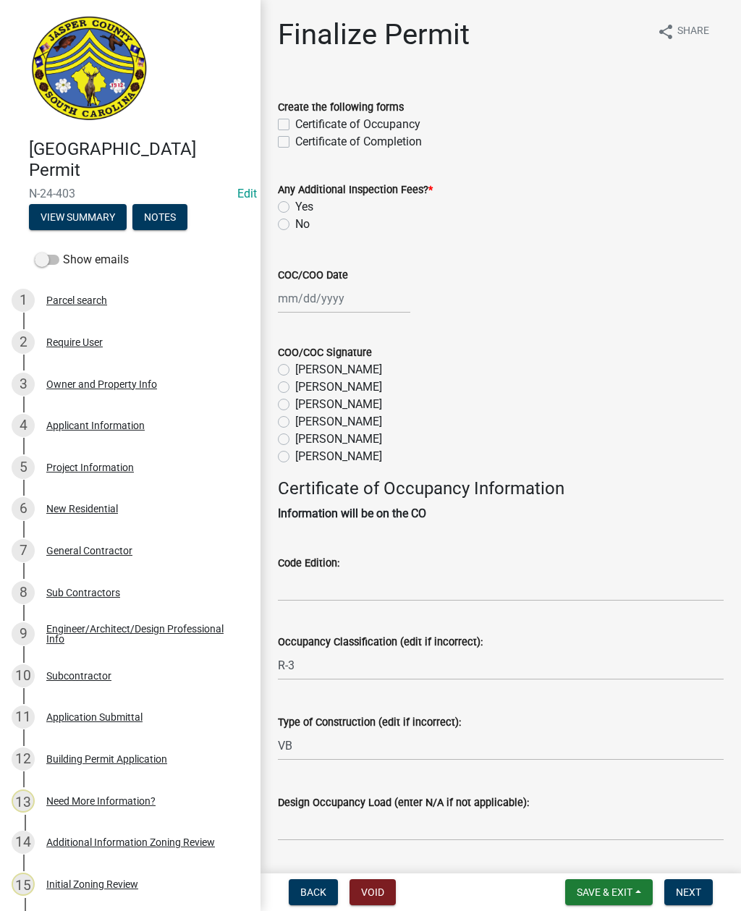
click at [295, 119] on label "Certificate of Occupancy" at bounding box center [357, 124] width 125 height 17
click at [295, 119] on input "Certificate of Occupancy" at bounding box center [299, 120] width 9 height 9
checkbox input "true"
checkbox input "false"
click at [295, 224] on label "No" at bounding box center [302, 224] width 14 height 17
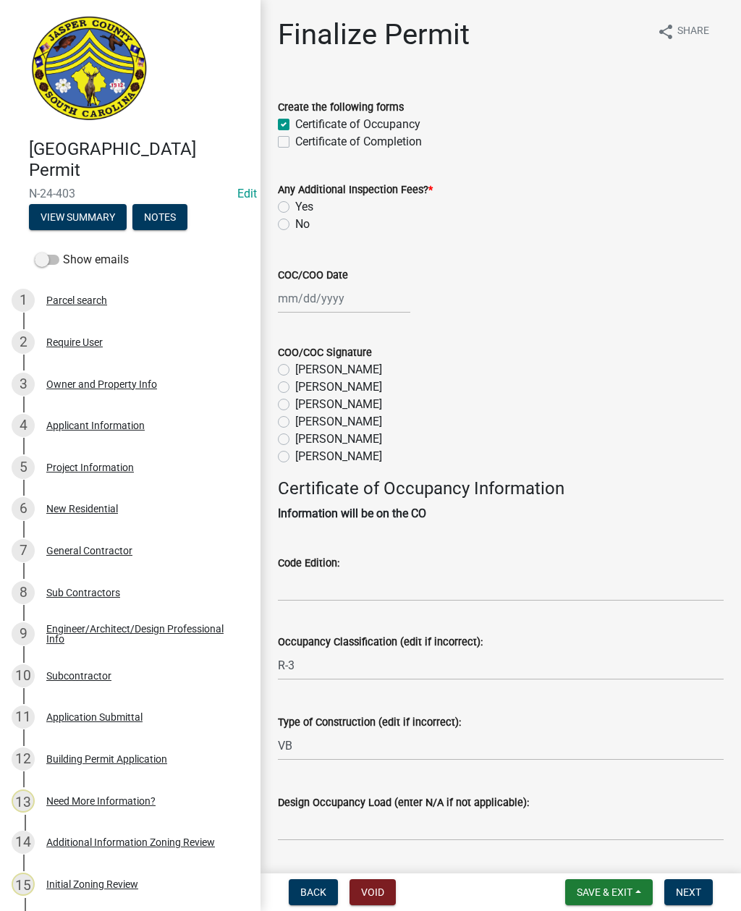
click at [295, 224] on input "No" at bounding box center [299, 220] width 9 height 9
radio input "true"
click at [329, 302] on div at bounding box center [344, 299] width 132 height 30
select select "8"
select select "2025"
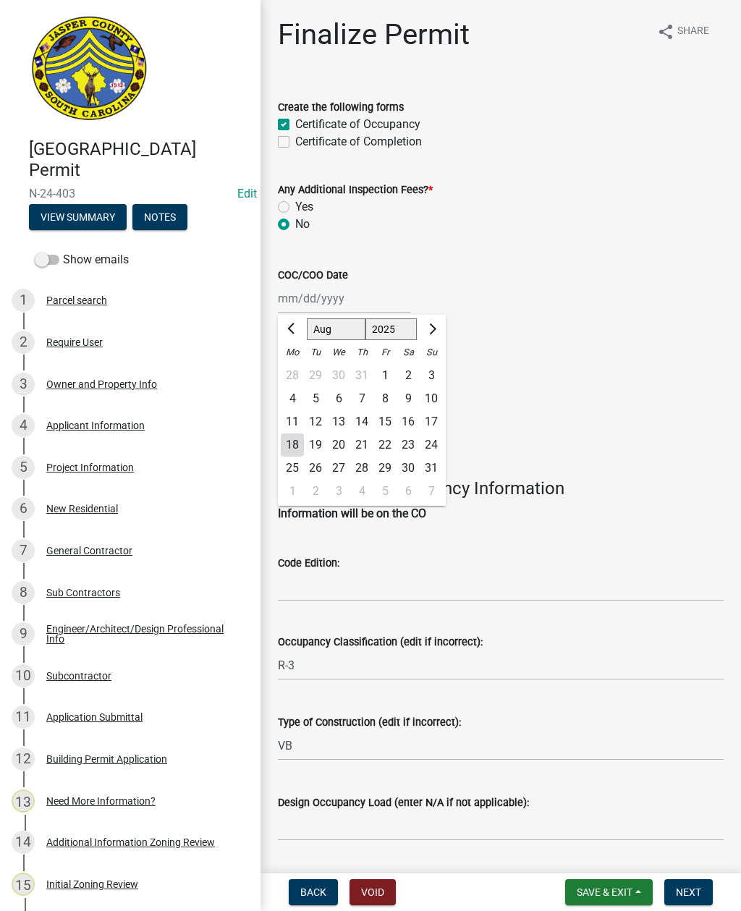
click at [288, 443] on div "18" at bounding box center [292, 444] width 23 height 23
type input "[DATE]"
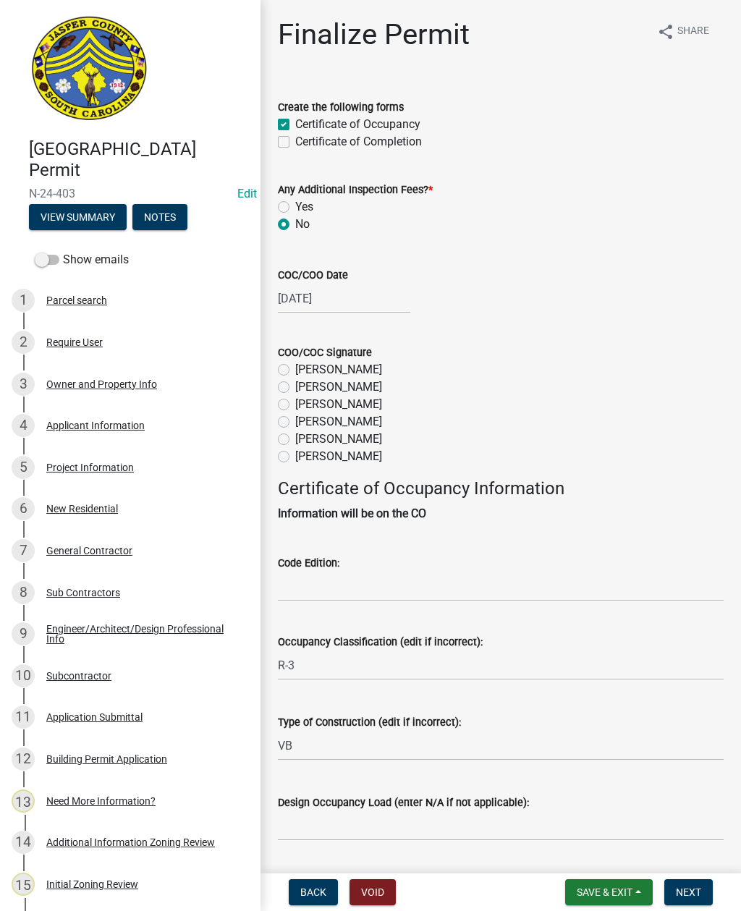
click at [295, 442] on label "[PERSON_NAME]" at bounding box center [338, 439] width 87 height 17
click at [295, 440] on input "[PERSON_NAME]" at bounding box center [299, 435] width 9 height 9
radio input "true"
click at [370, 574] on input "Code Edition:" at bounding box center [501, 587] width 446 height 30
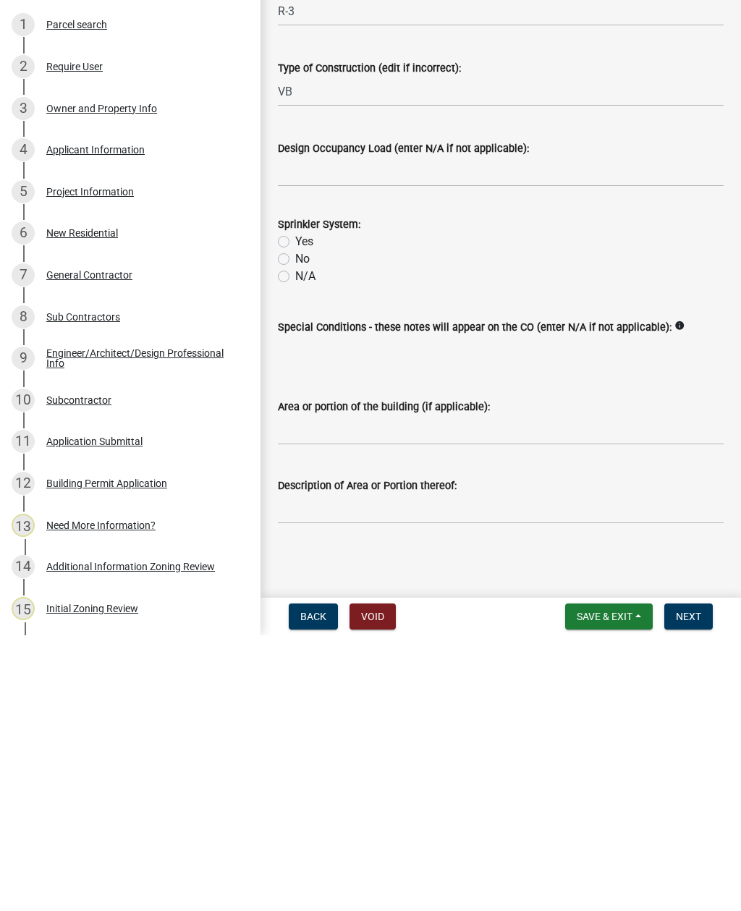
scroll to position [379, 0]
type input "2021"
click at [352, 433] on input "Design Occupancy Load (enter N/A if not applicable):" at bounding box center [501, 448] width 446 height 30
type input "NA"
click at [295, 526] on label "No" at bounding box center [302, 534] width 14 height 17
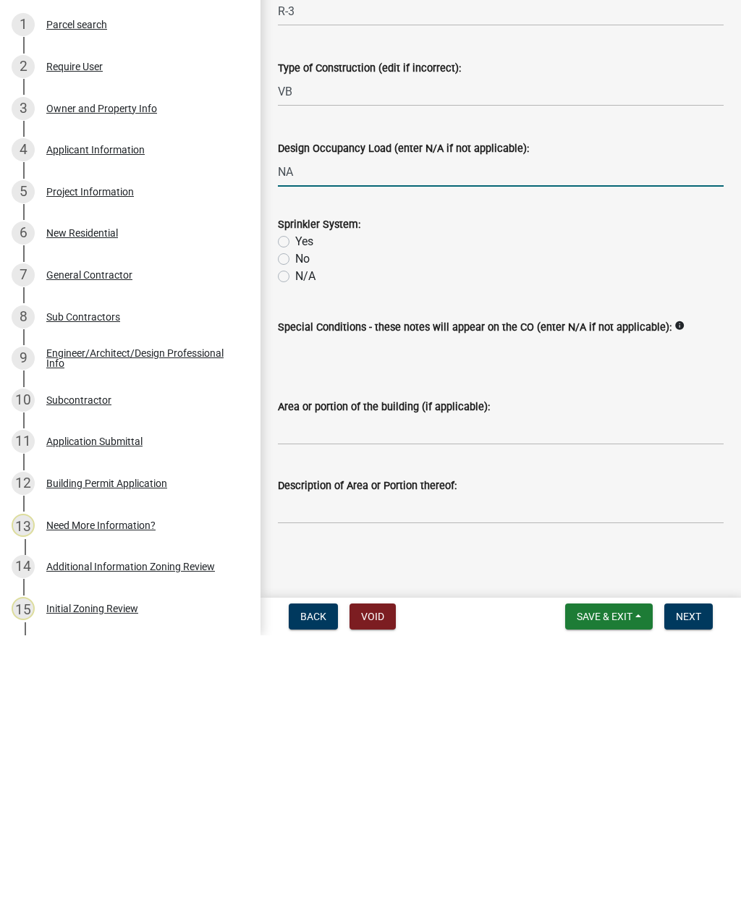
click at [295, 526] on input "No" at bounding box center [299, 530] width 9 height 9
radio input "true"
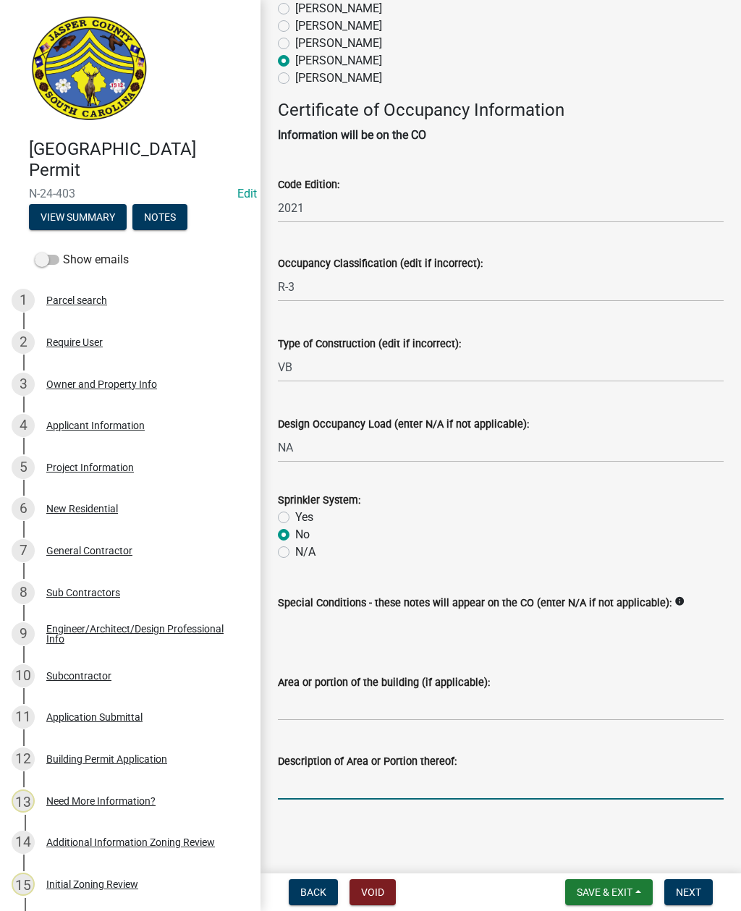
click at [522, 788] on input "Description of Area or Portion thereof:" at bounding box center [501, 785] width 446 height 30
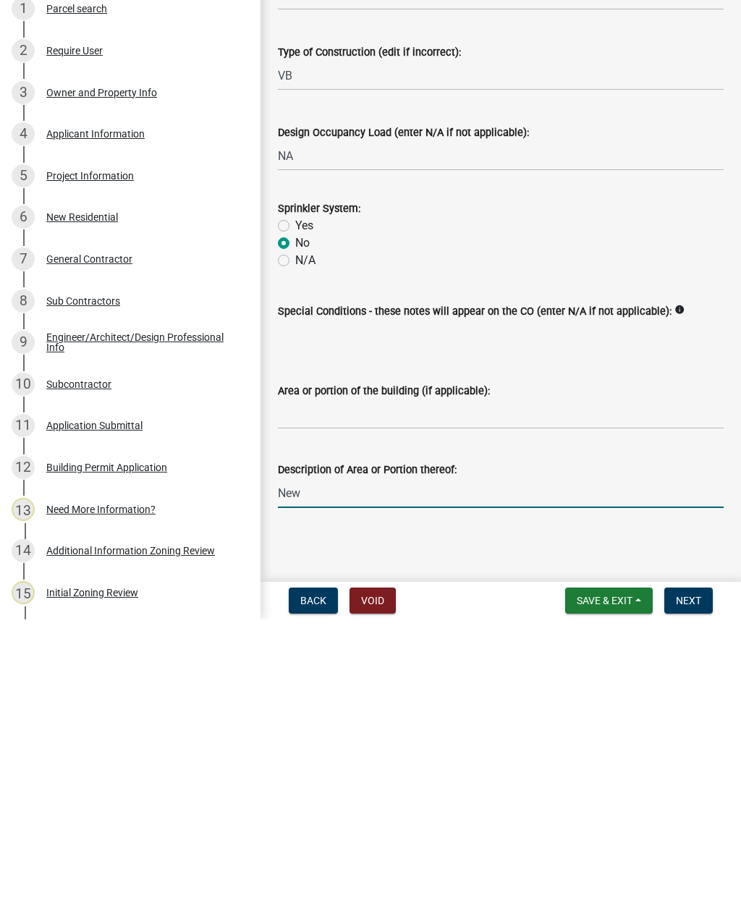
type input "New home"
click at [690, 886] on span "Next" at bounding box center [688, 892] width 25 height 12
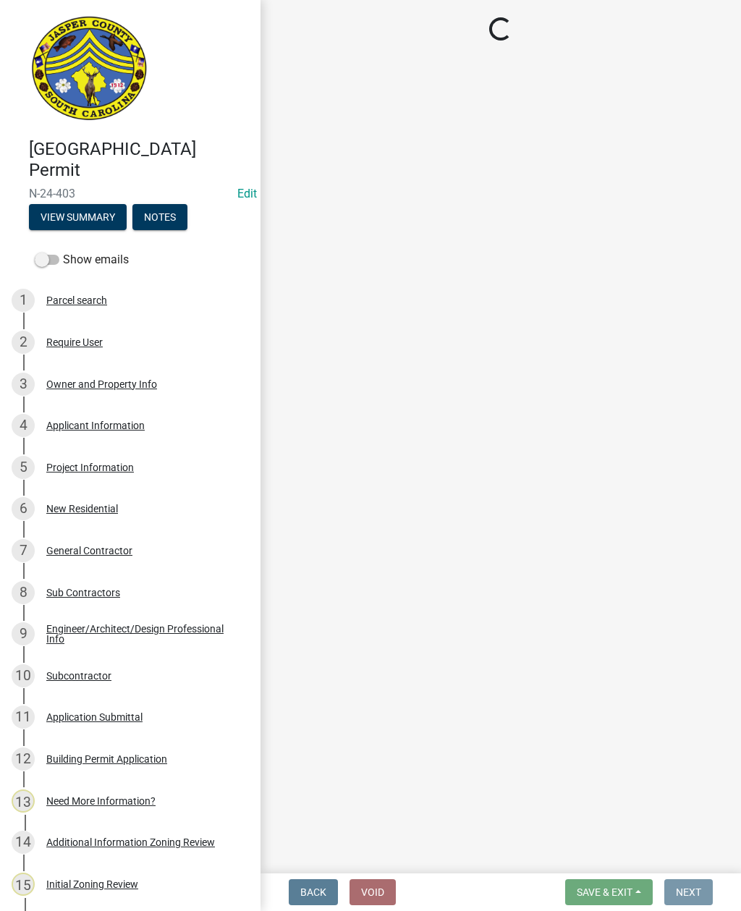
scroll to position [0, 0]
